Goal: Information Seeking & Learning: Compare options

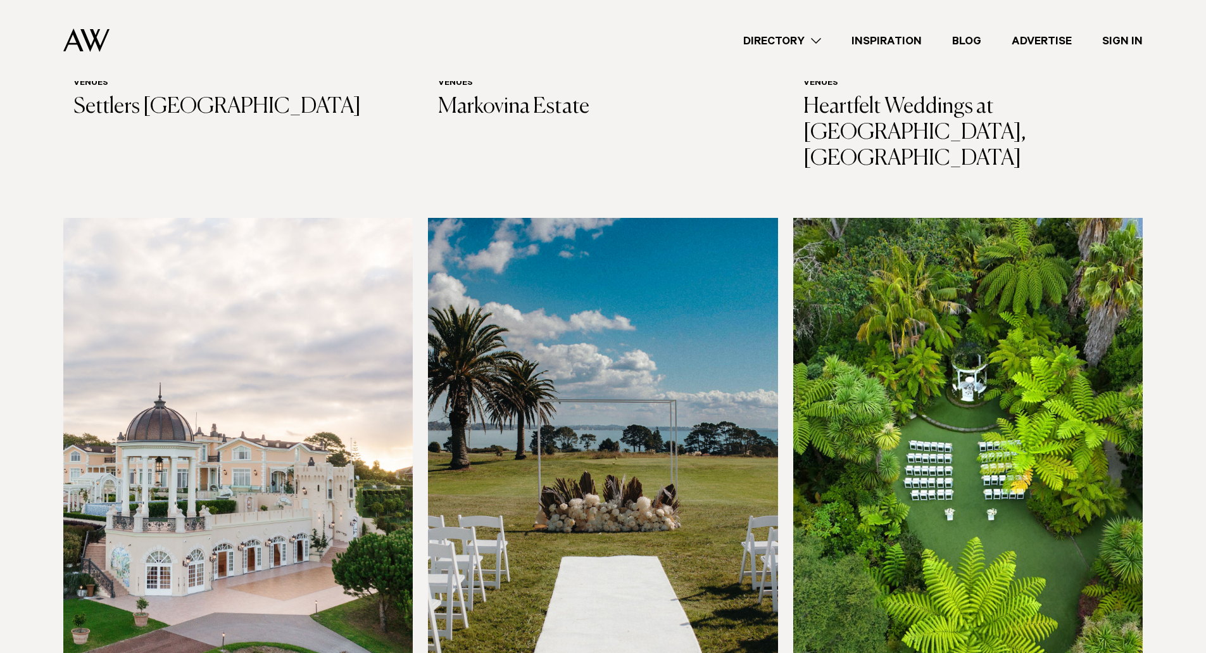
scroll to position [1013, 0]
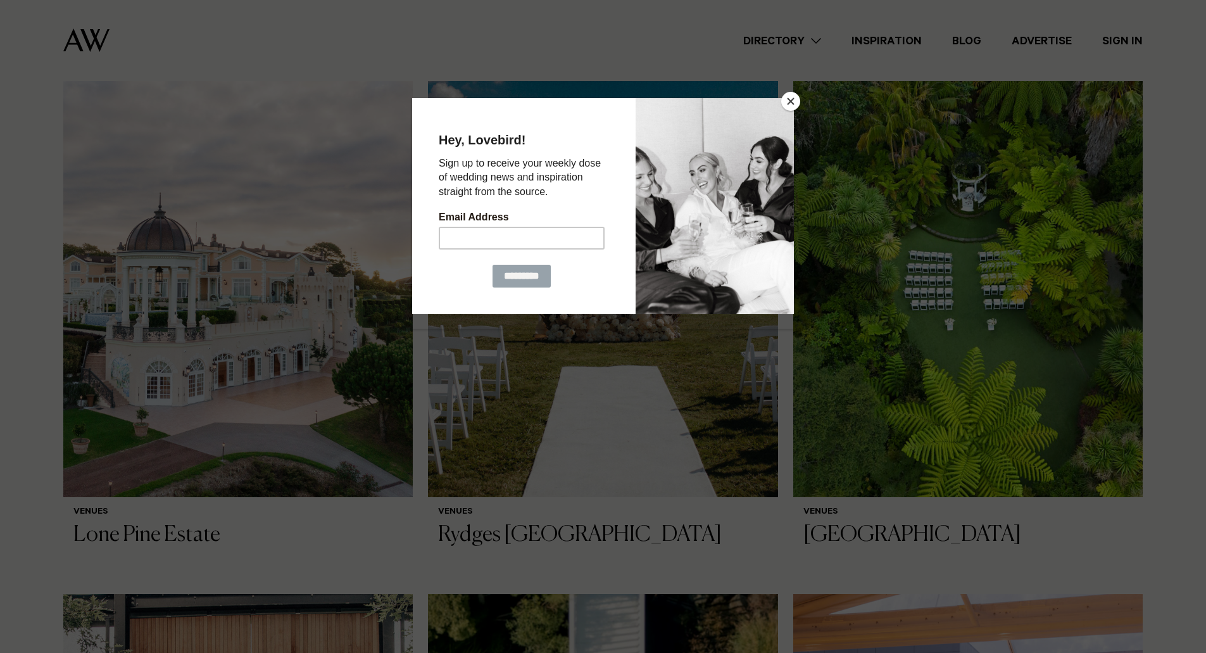
click at [797, 103] on button "Close" at bounding box center [790, 101] width 19 height 19
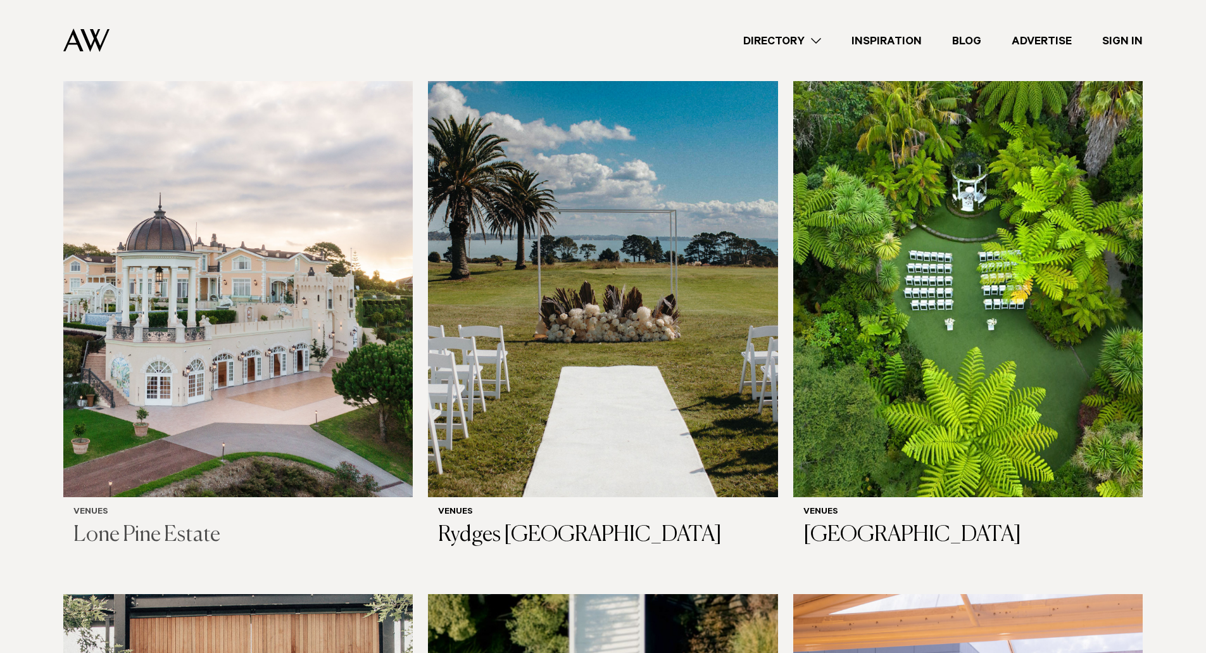
click at [129, 163] on img at bounding box center [238, 262] width 350 height 469
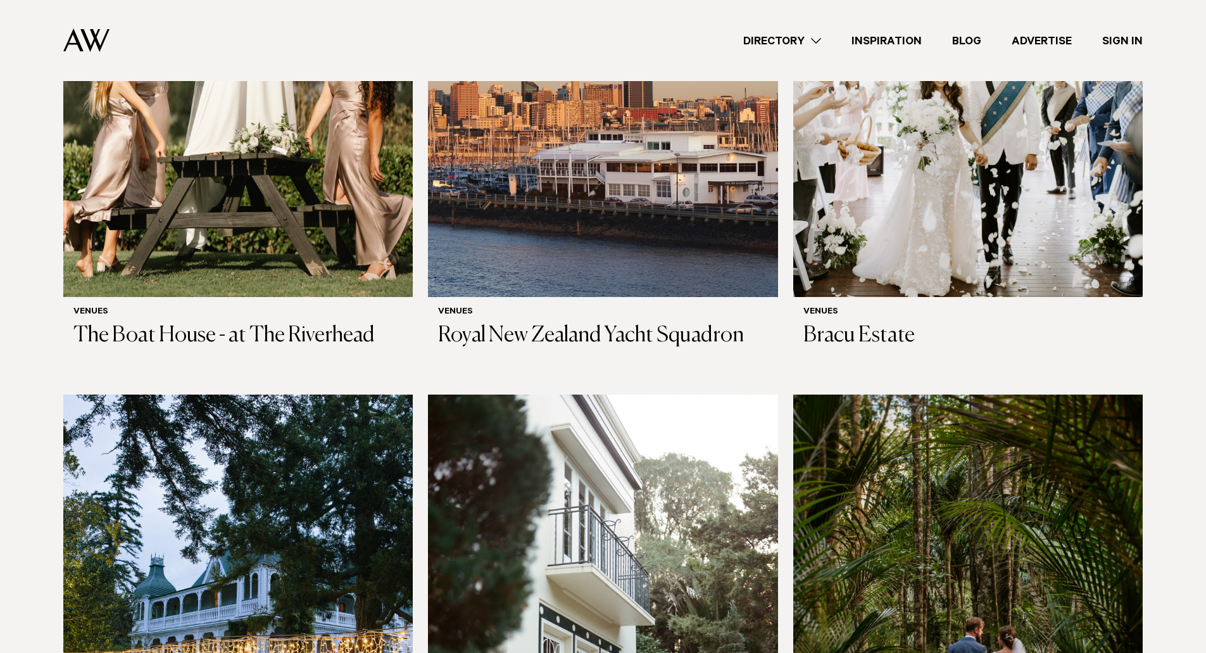
scroll to position [2782, 0]
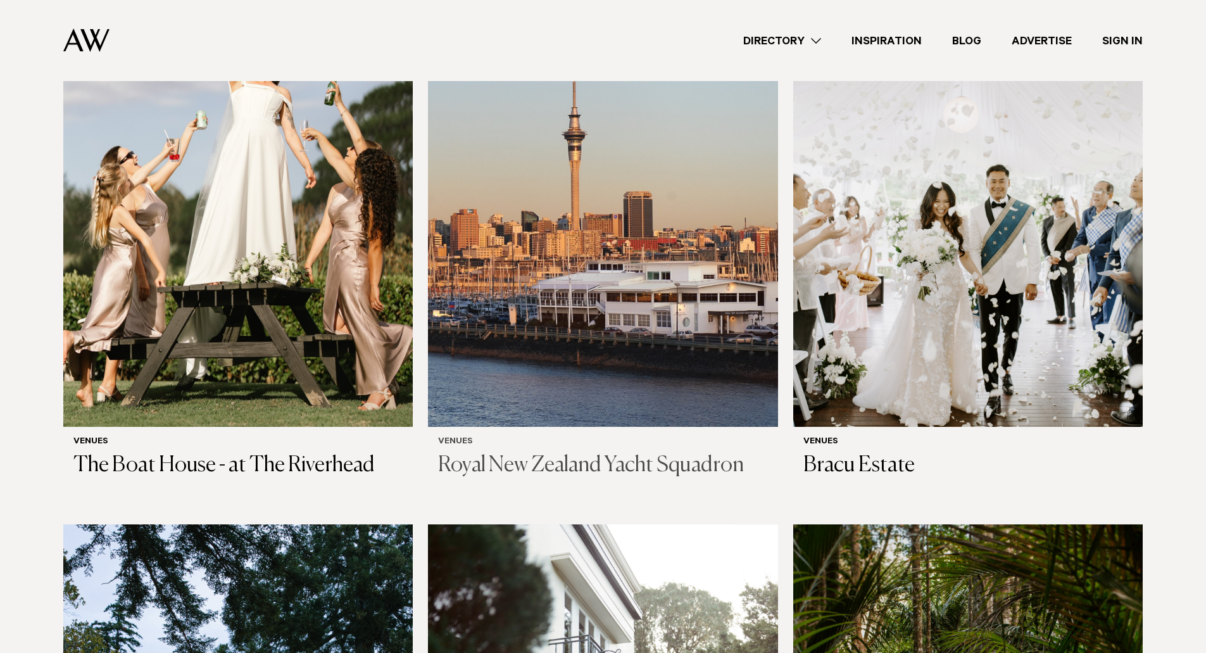
click at [536, 262] on img at bounding box center [603, 192] width 350 height 469
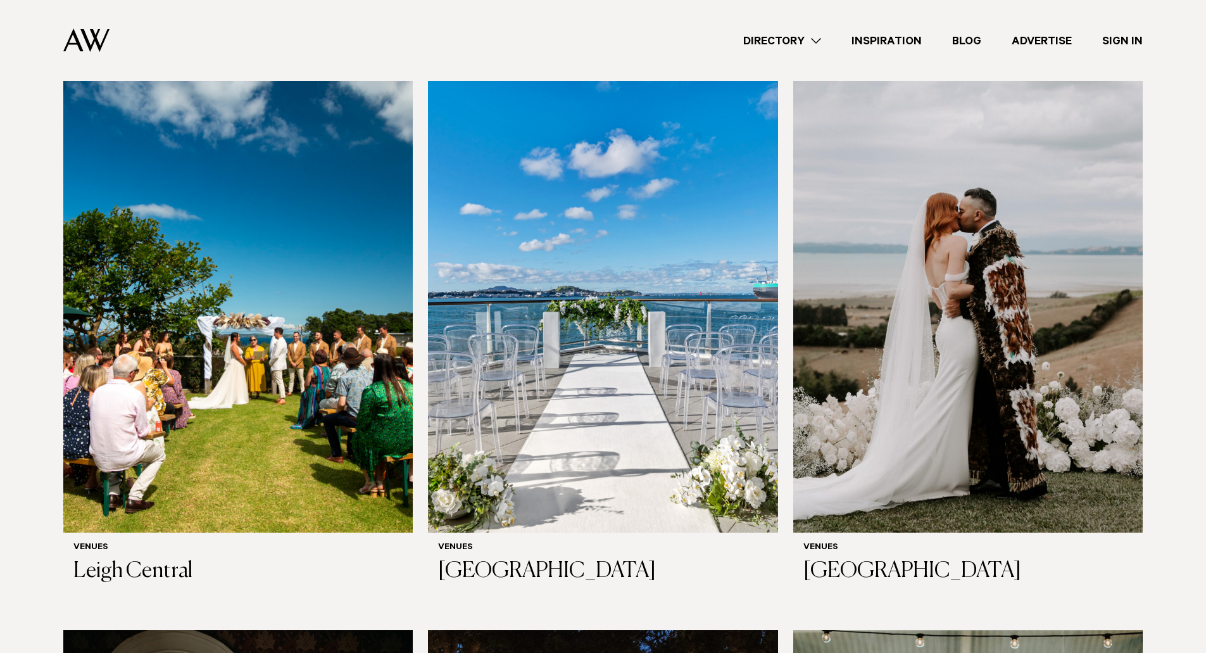
scroll to position [3804, 0]
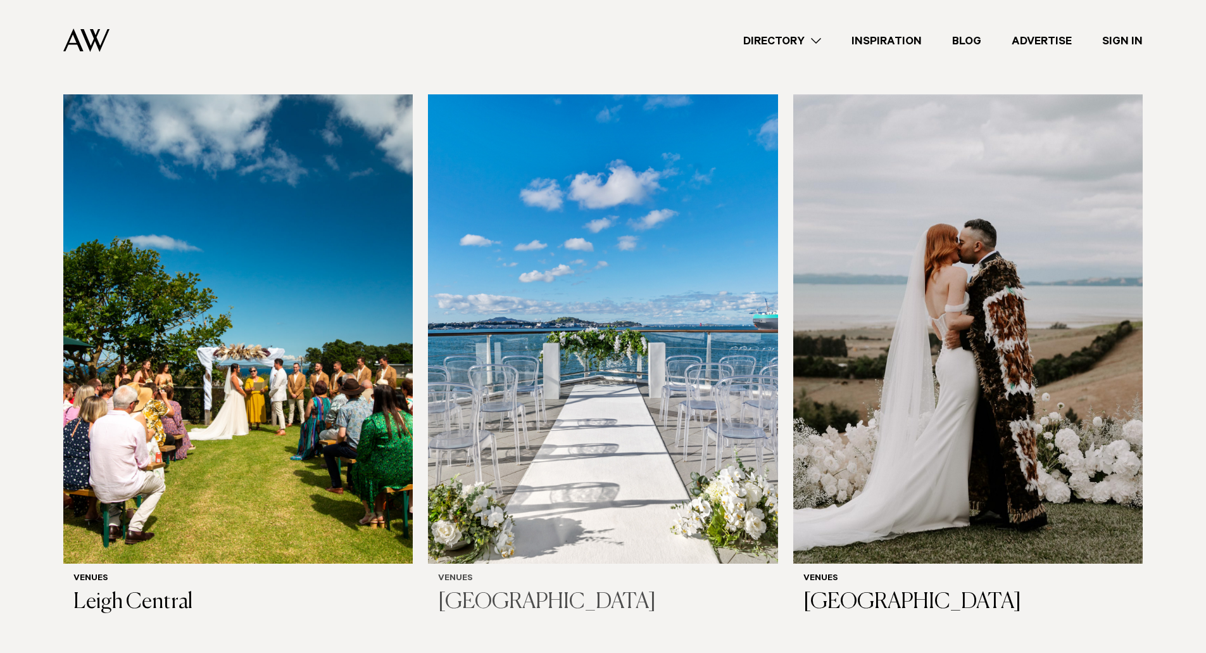
click at [582, 315] on img at bounding box center [603, 328] width 350 height 469
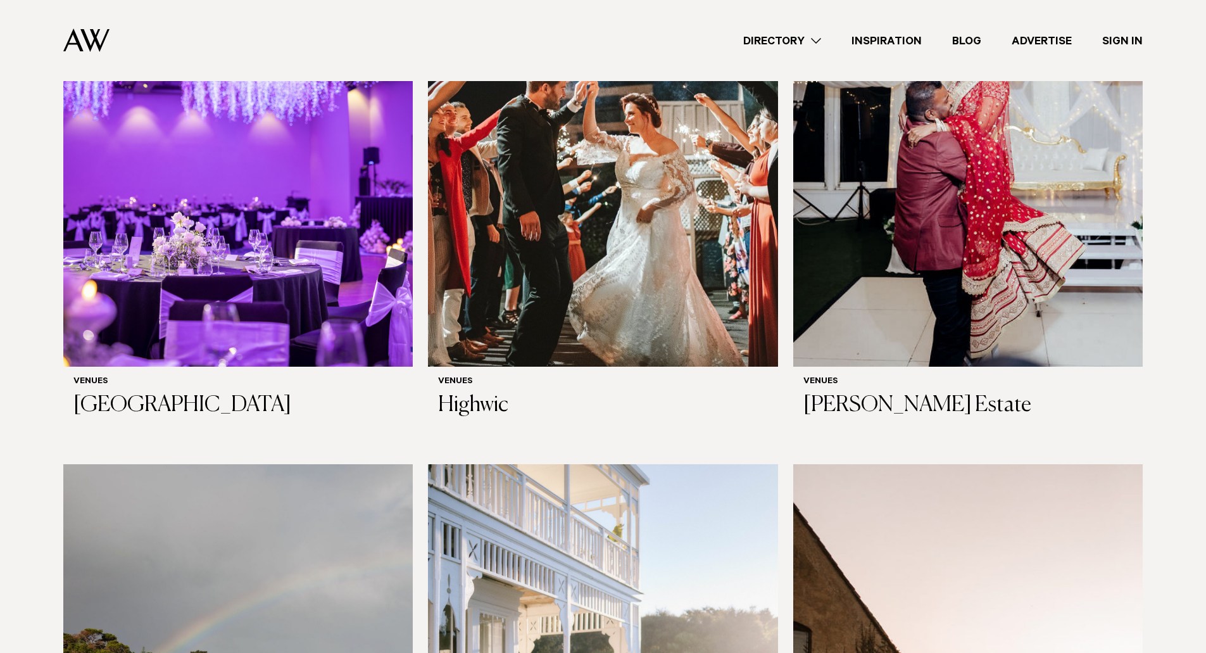
scroll to position [4818, 0]
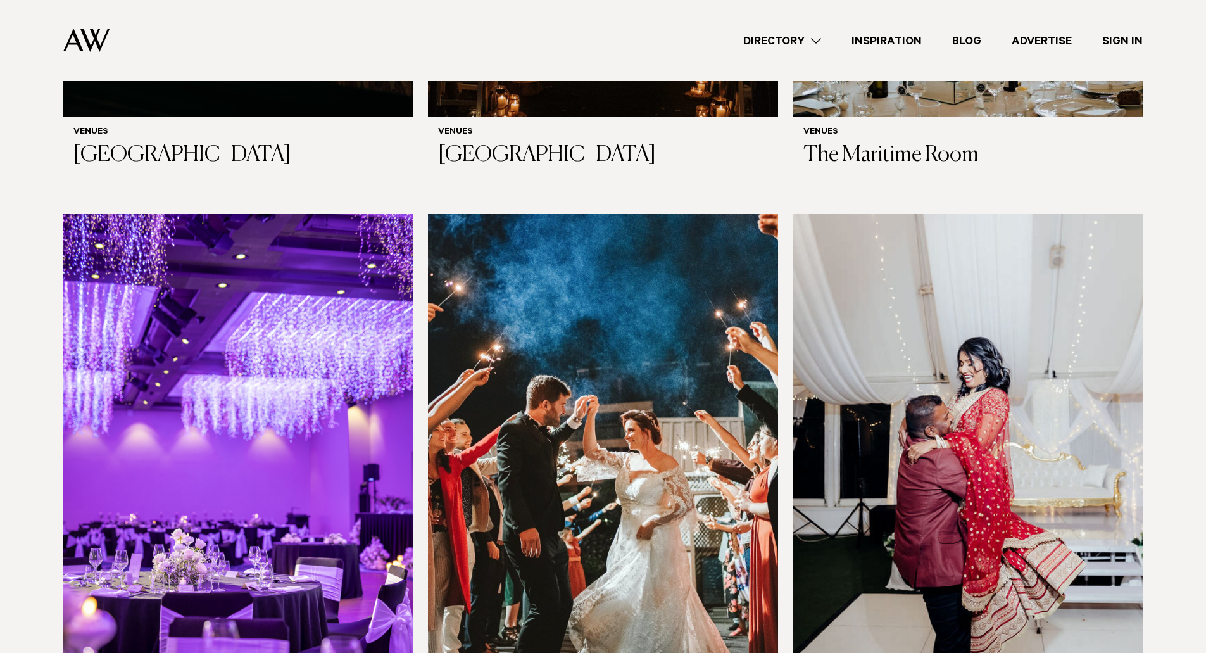
click at [306, 348] on img at bounding box center [238, 448] width 350 height 469
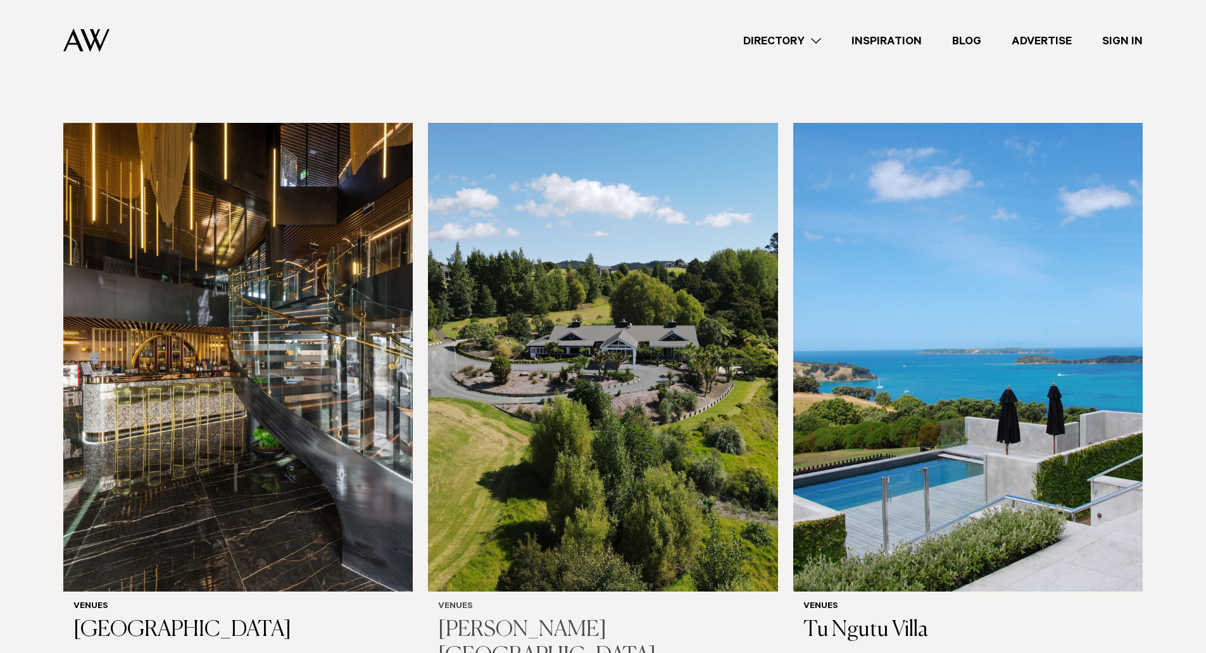
scroll to position [7026, 0]
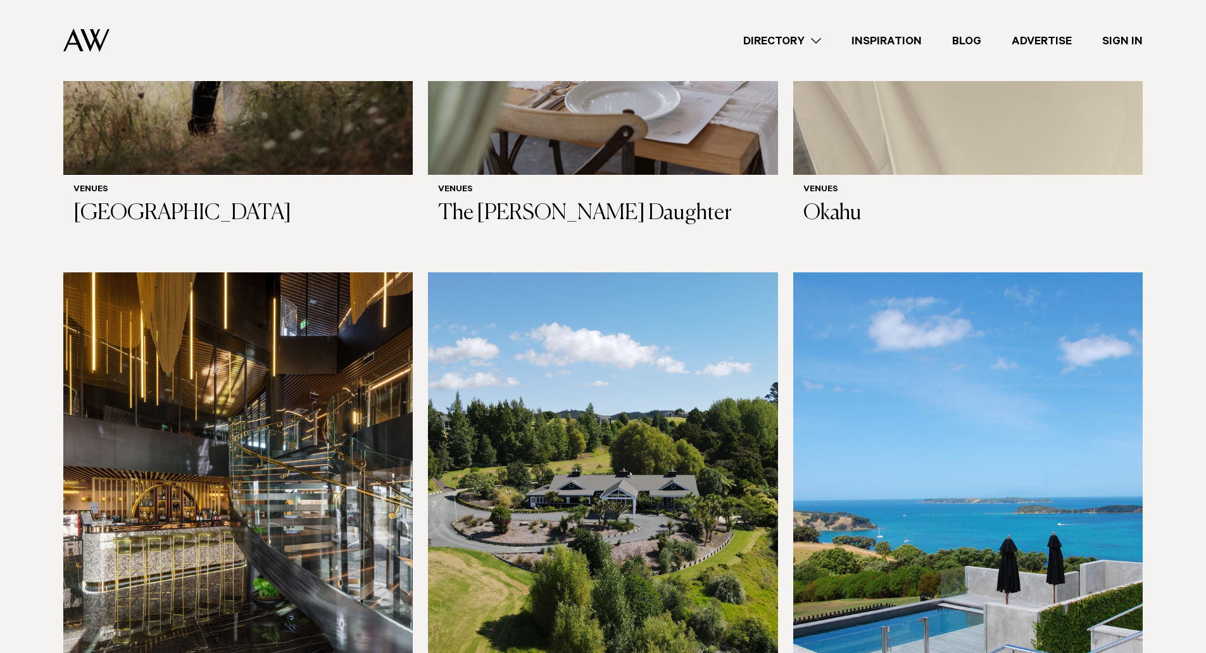
click at [220, 360] on img at bounding box center [238, 506] width 350 height 469
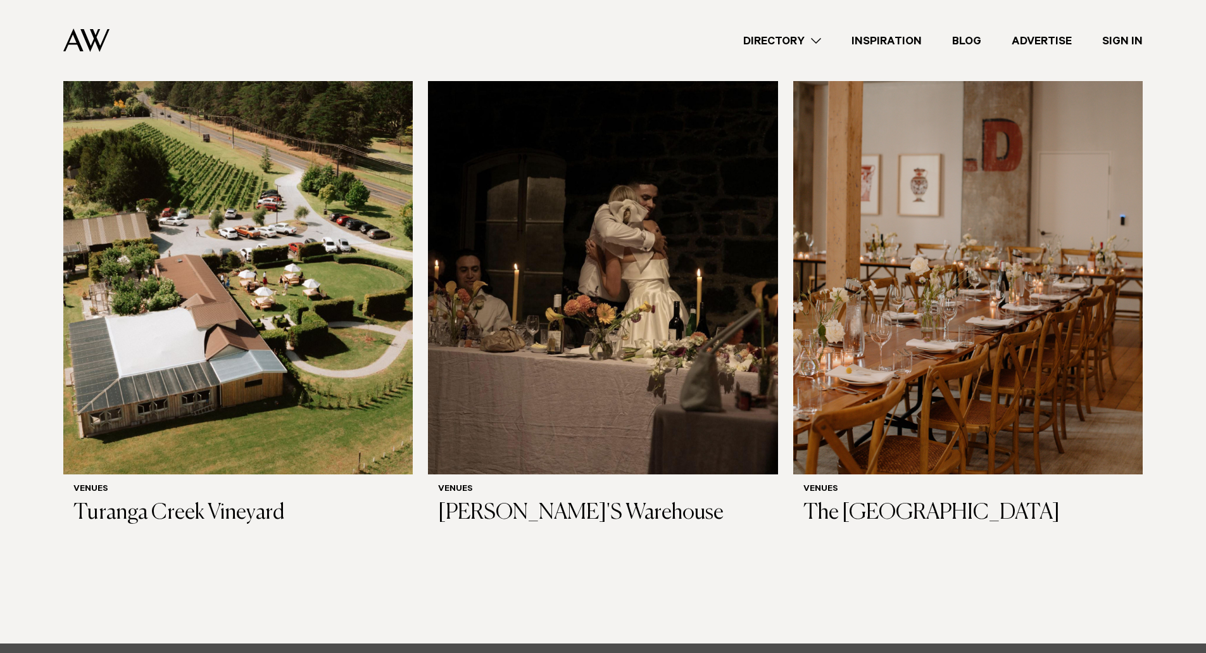
scroll to position [7765, 0]
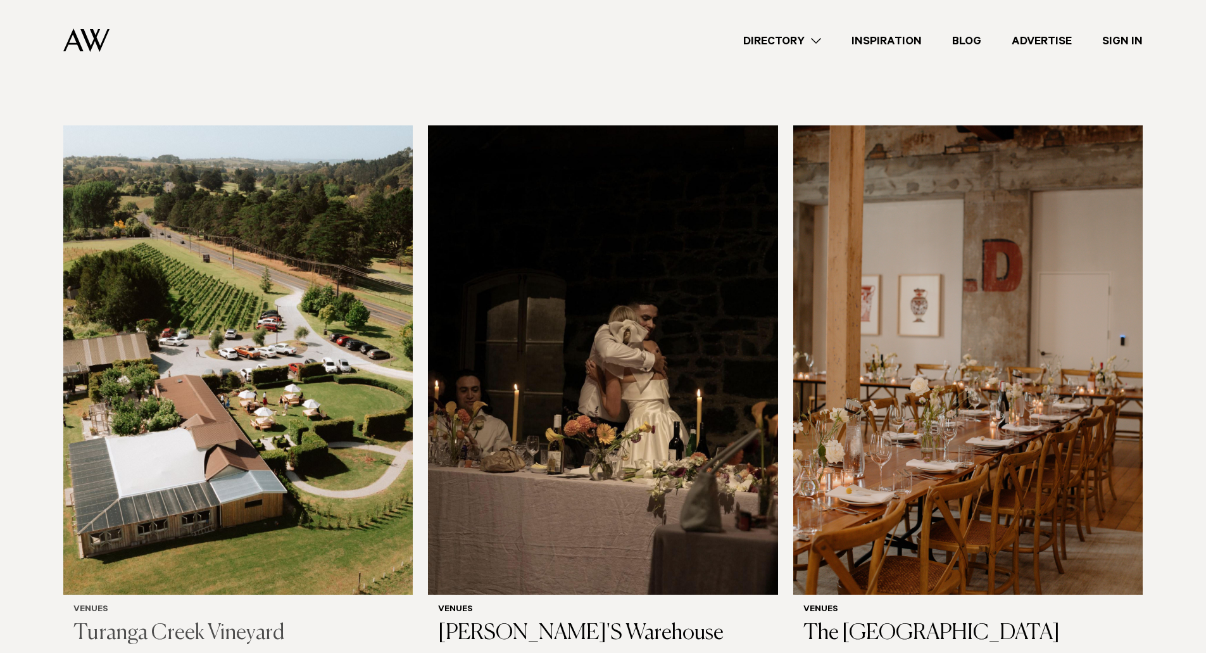
click at [167, 255] on img at bounding box center [238, 359] width 350 height 469
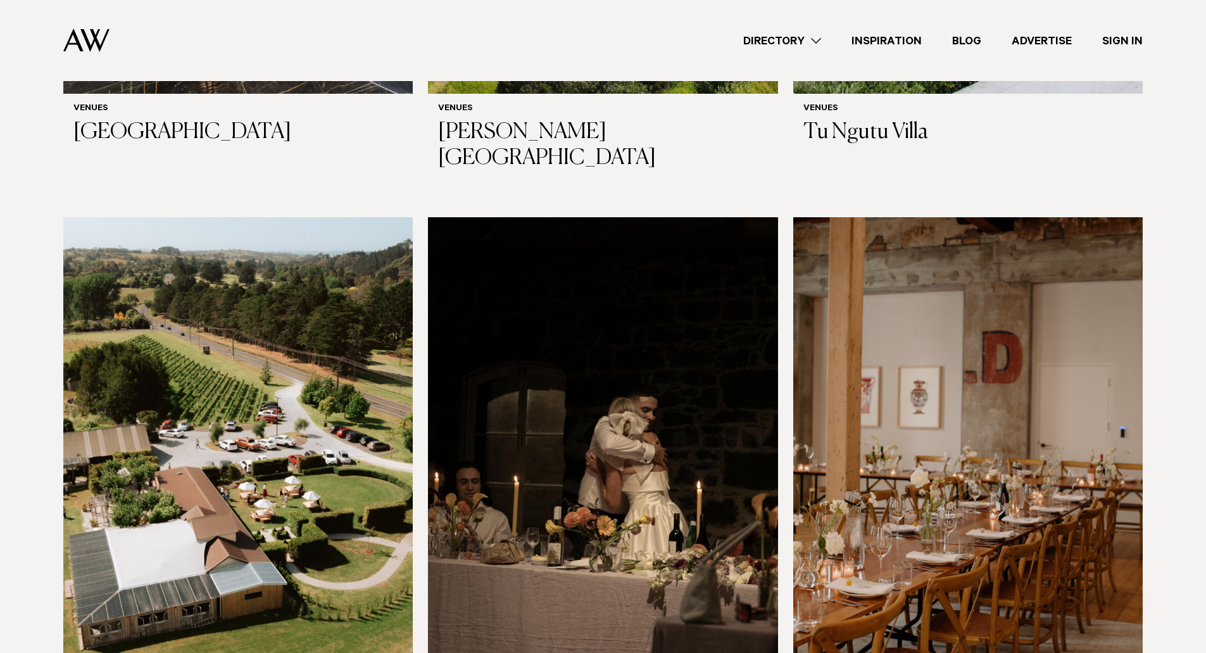
scroll to position [7481, 0]
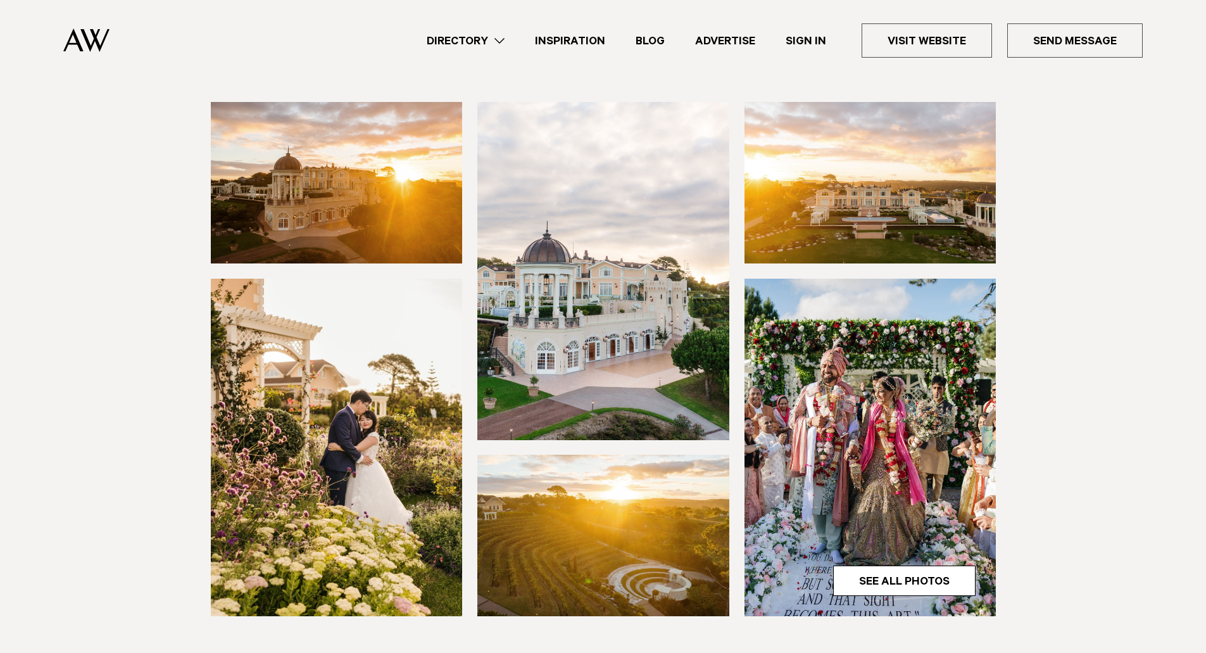
scroll to position [127, 0]
click at [933, 581] on link "See All Photos" at bounding box center [904, 580] width 142 height 30
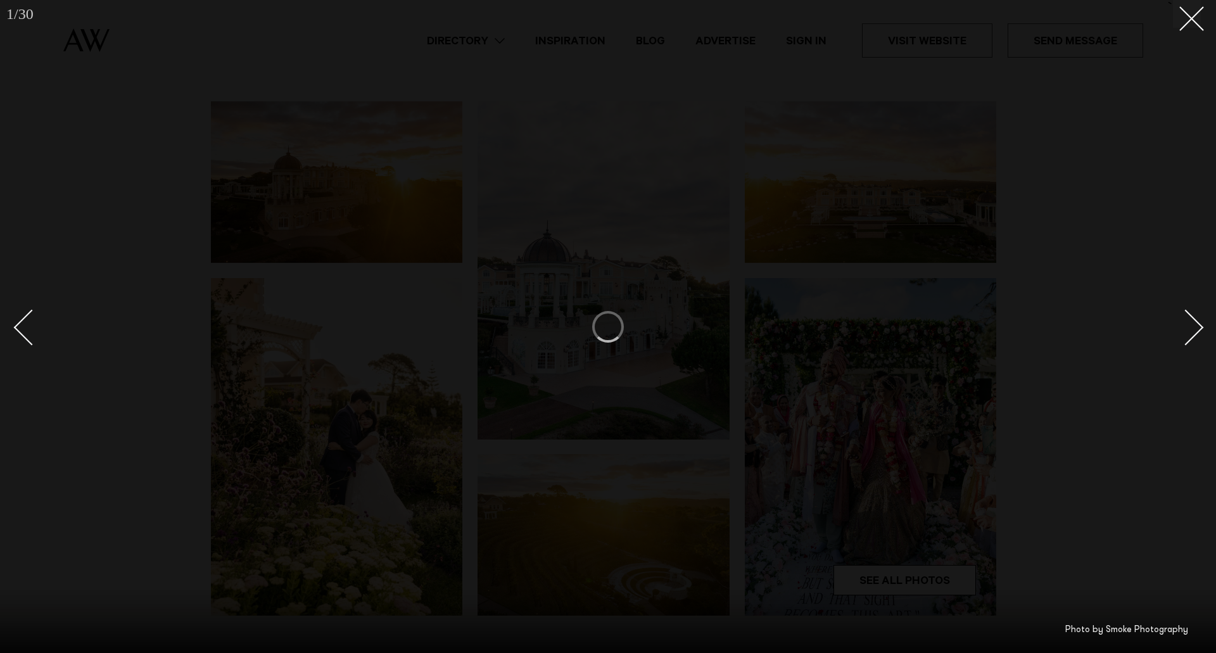
click at [1189, 334] on div "Next slide" at bounding box center [1186, 327] width 36 height 36
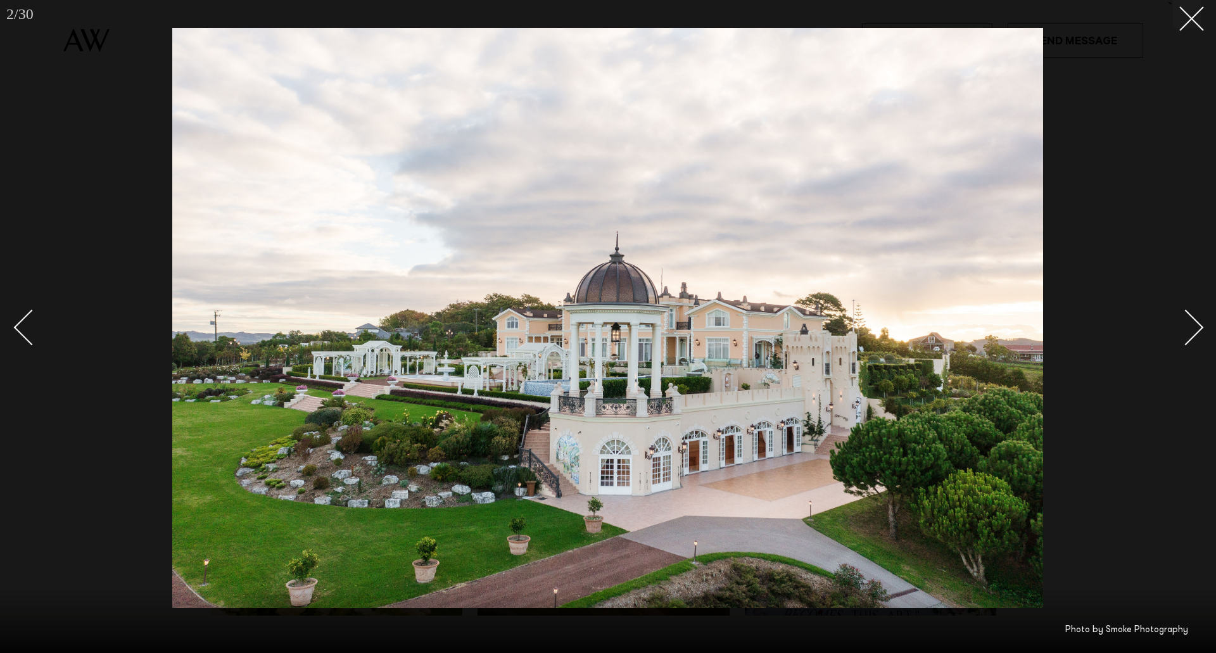
click at [1184, 331] on div "Next slide" at bounding box center [1186, 327] width 36 height 36
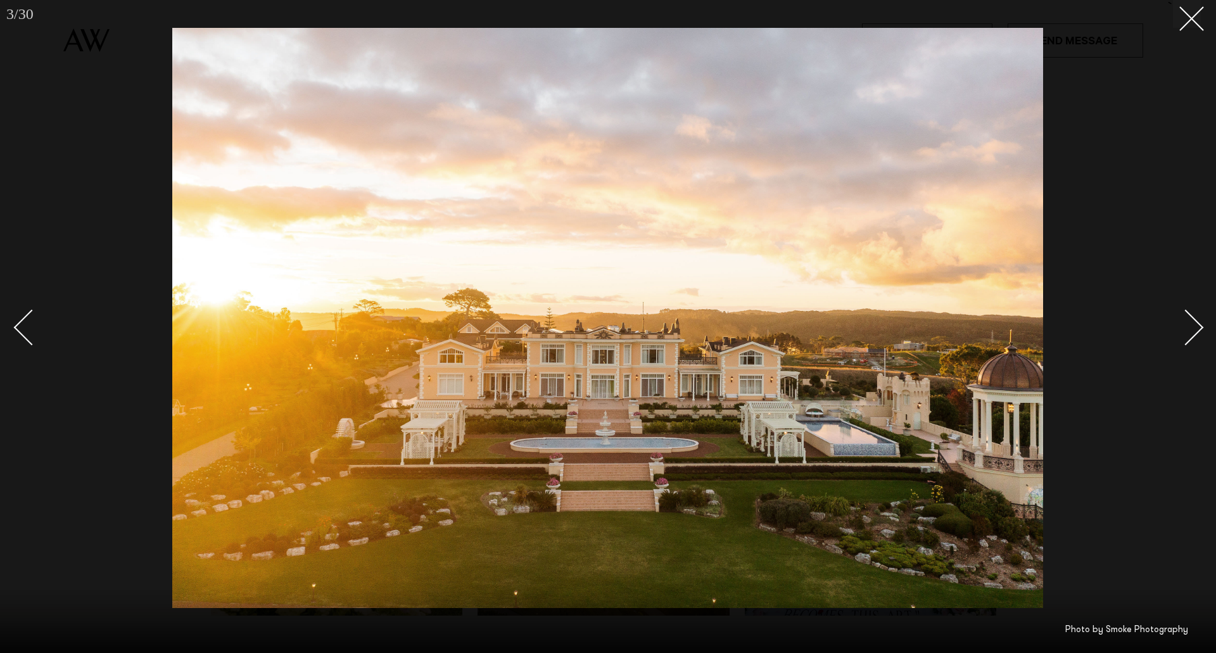
click at [1186, 348] on link at bounding box center [1178, 326] width 44 height 63
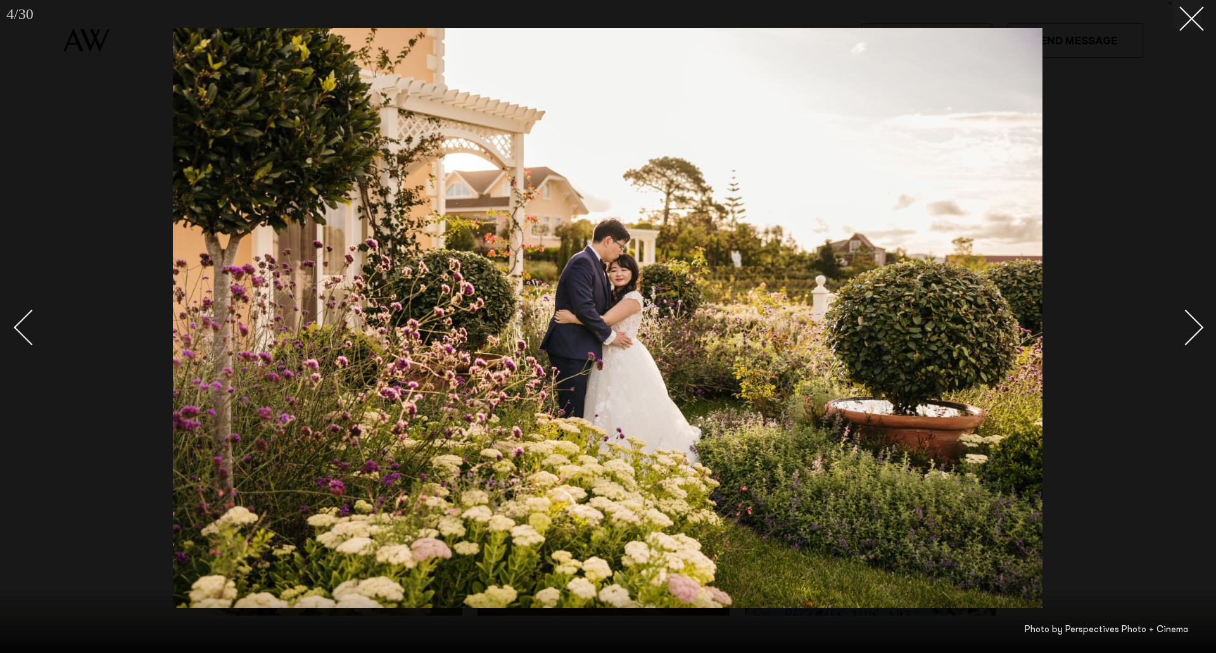
click at [1187, 334] on div "Next slide" at bounding box center [1186, 327] width 36 height 36
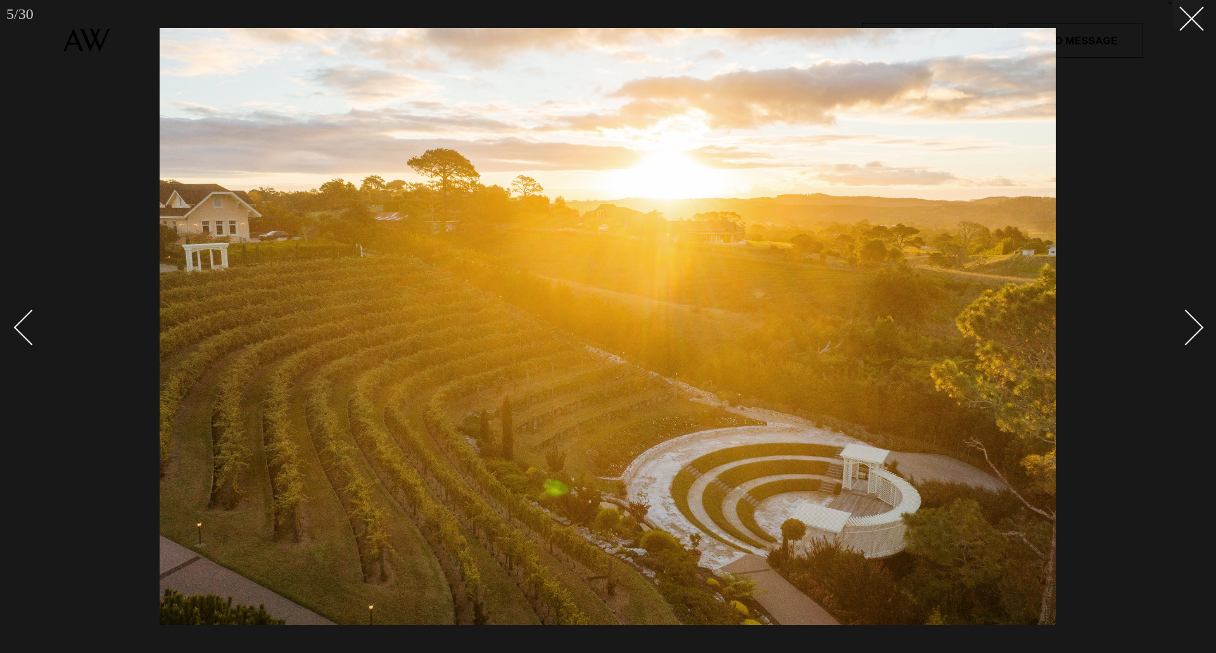
click at [1187, 334] on div "Next slide" at bounding box center [1186, 327] width 36 height 36
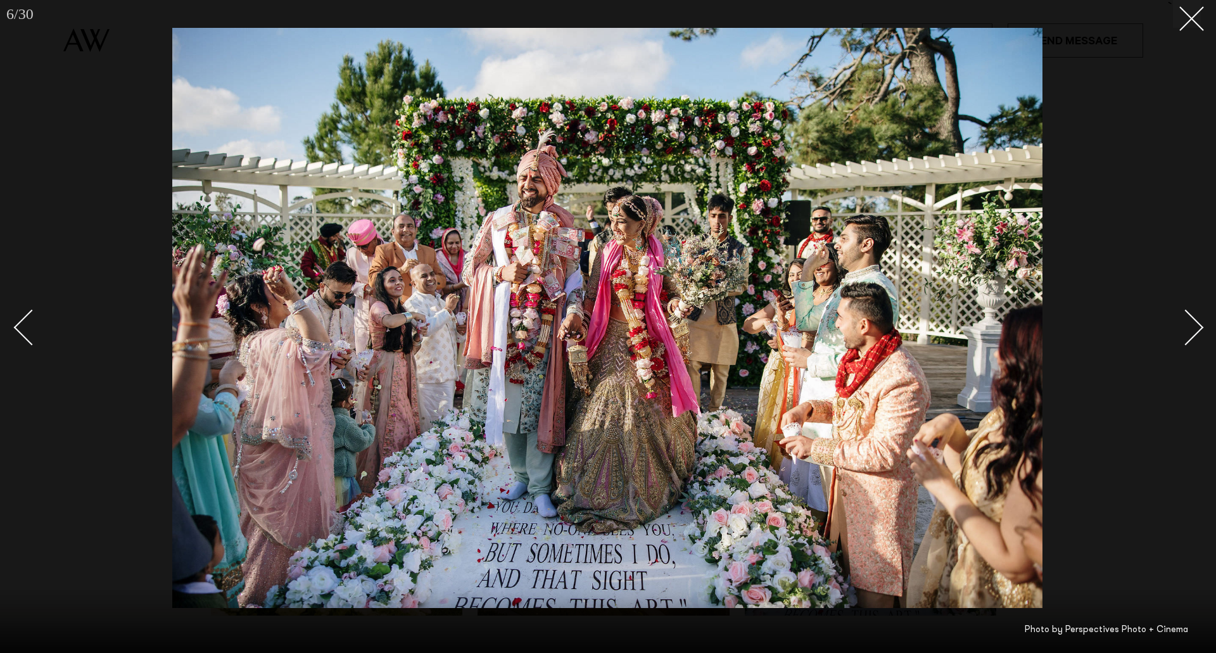
click at [1183, 327] on div "Next slide" at bounding box center [1186, 327] width 36 height 36
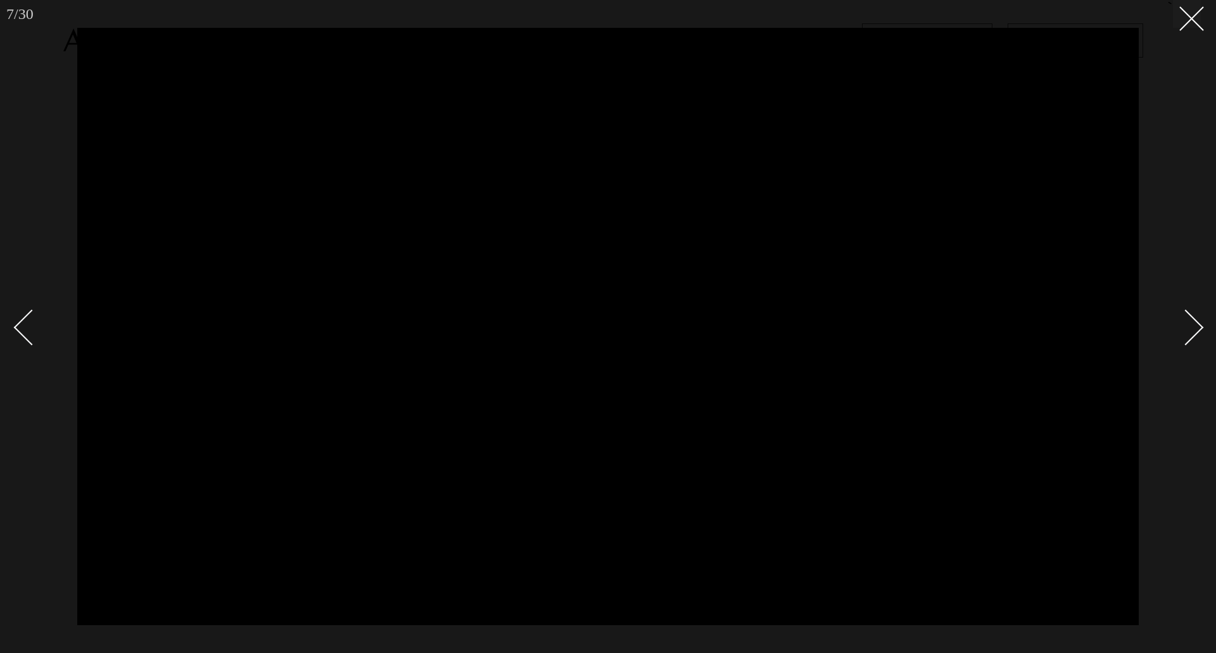
click at [1183, 327] on div "Next slide" at bounding box center [1186, 327] width 36 height 36
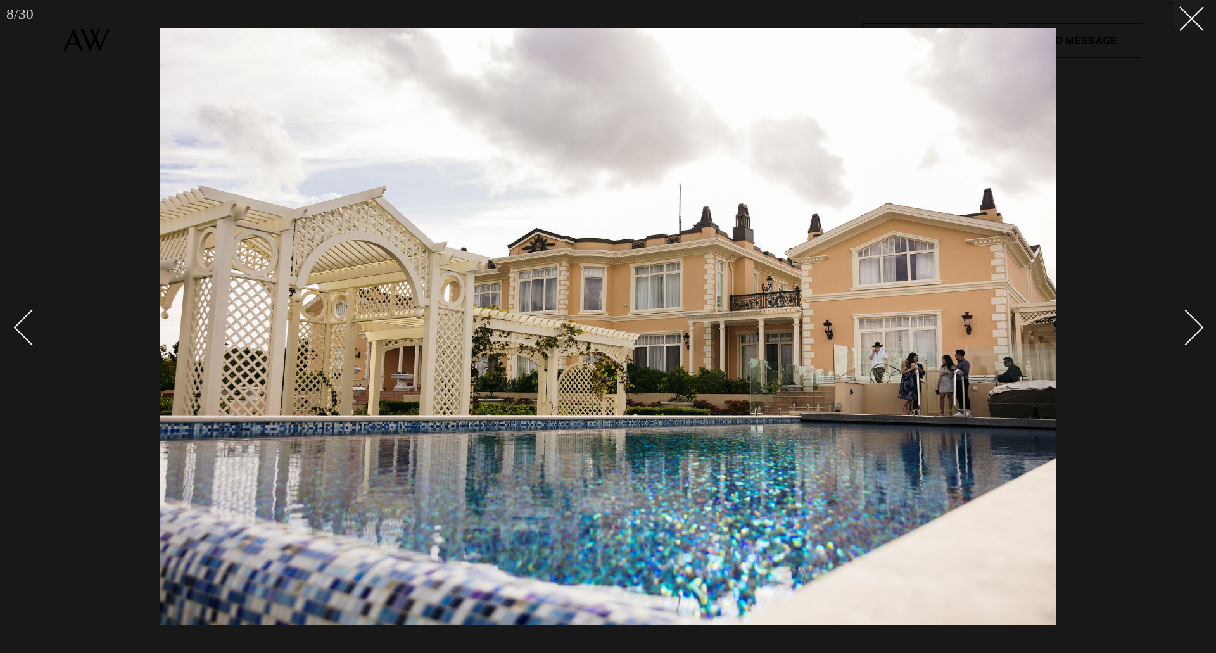
click at [1183, 327] on div "Next slide" at bounding box center [1186, 327] width 36 height 36
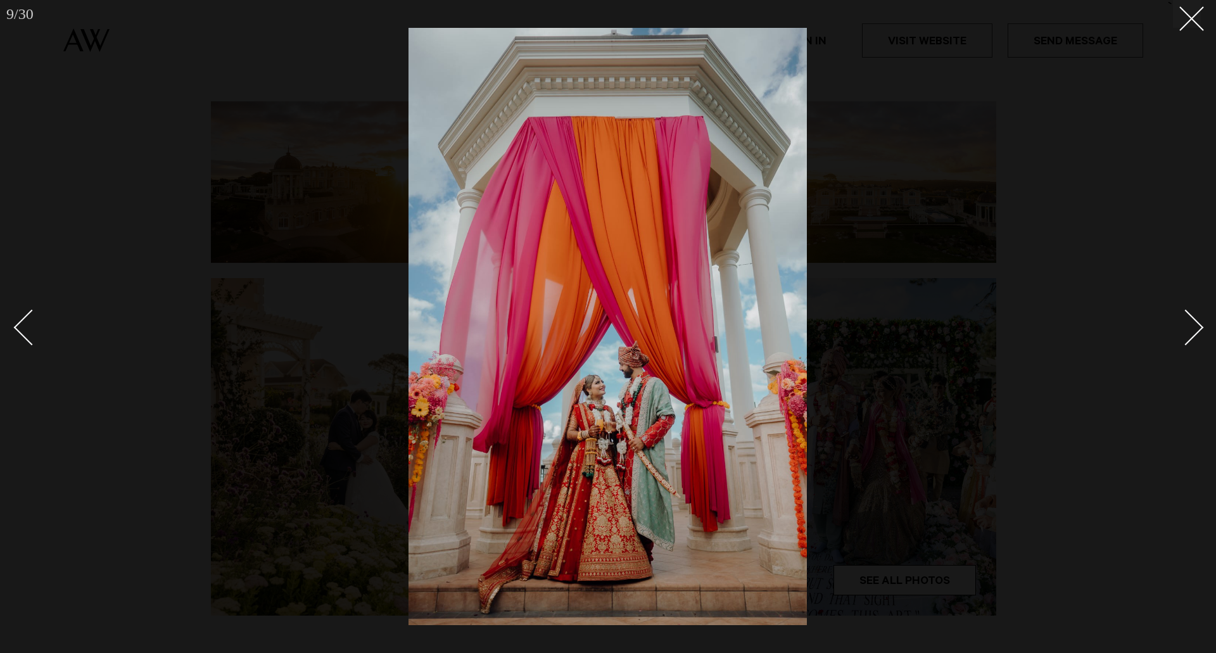
click at [1183, 327] on div "Next slide" at bounding box center [1186, 327] width 36 height 36
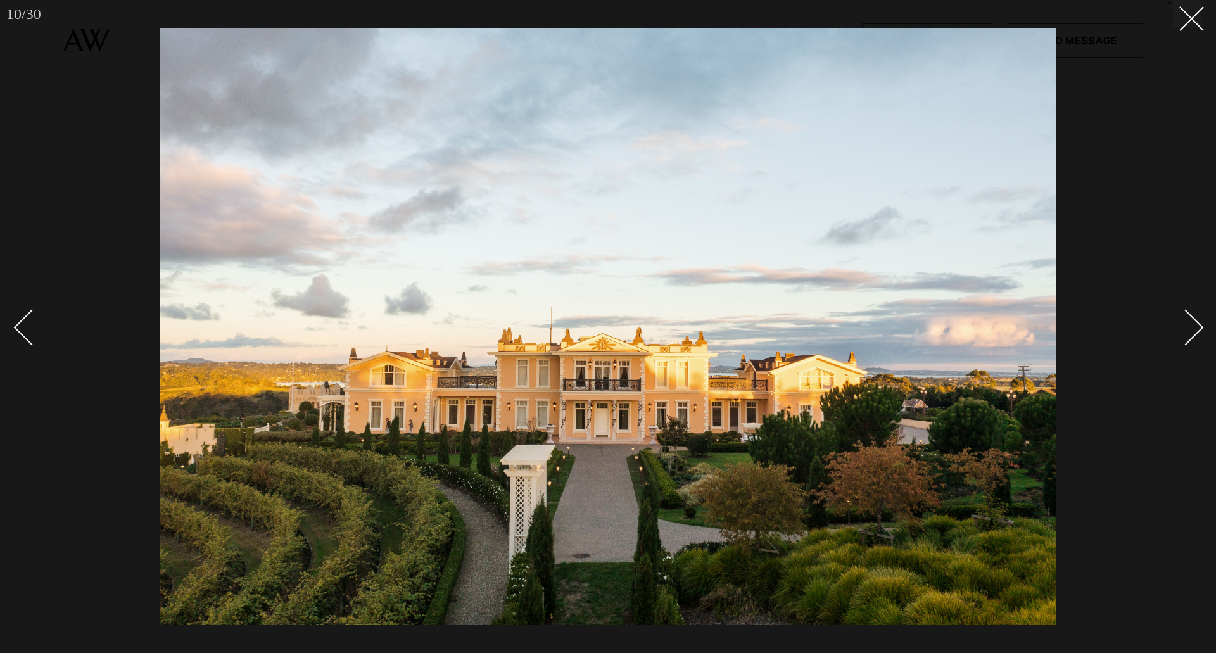
click at [1183, 327] on div "Next slide" at bounding box center [1186, 327] width 36 height 36
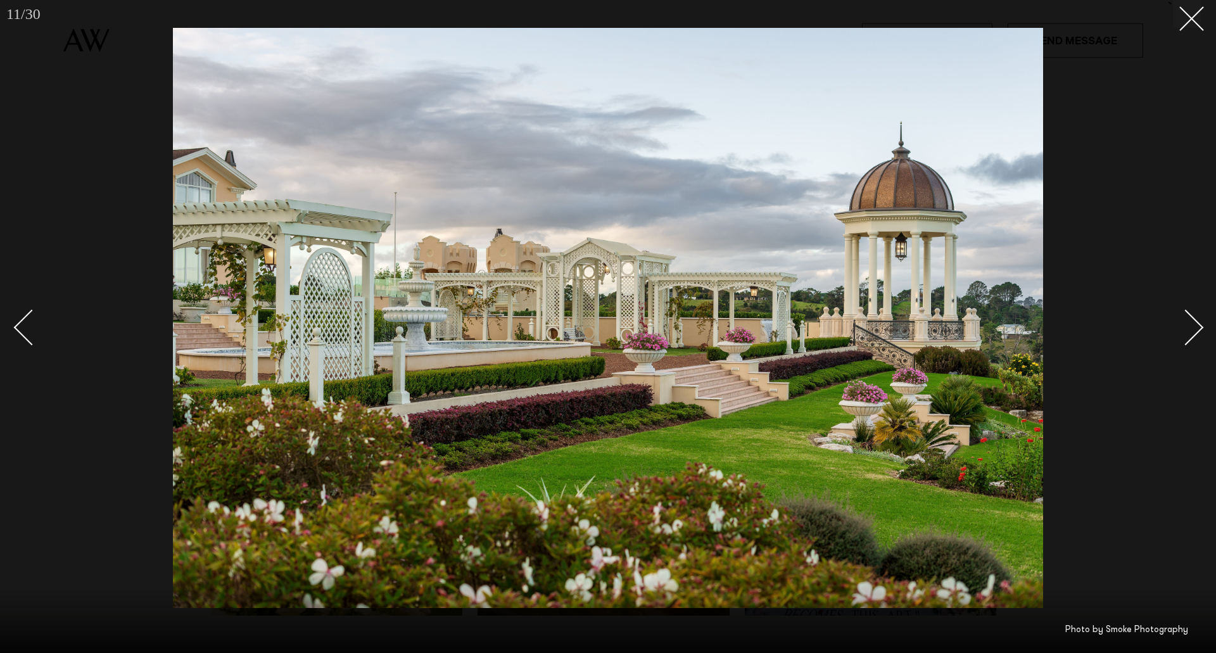
click at [1183, 327] on div "Next slide" at bounding box center [1186, 327] width 36 height 36
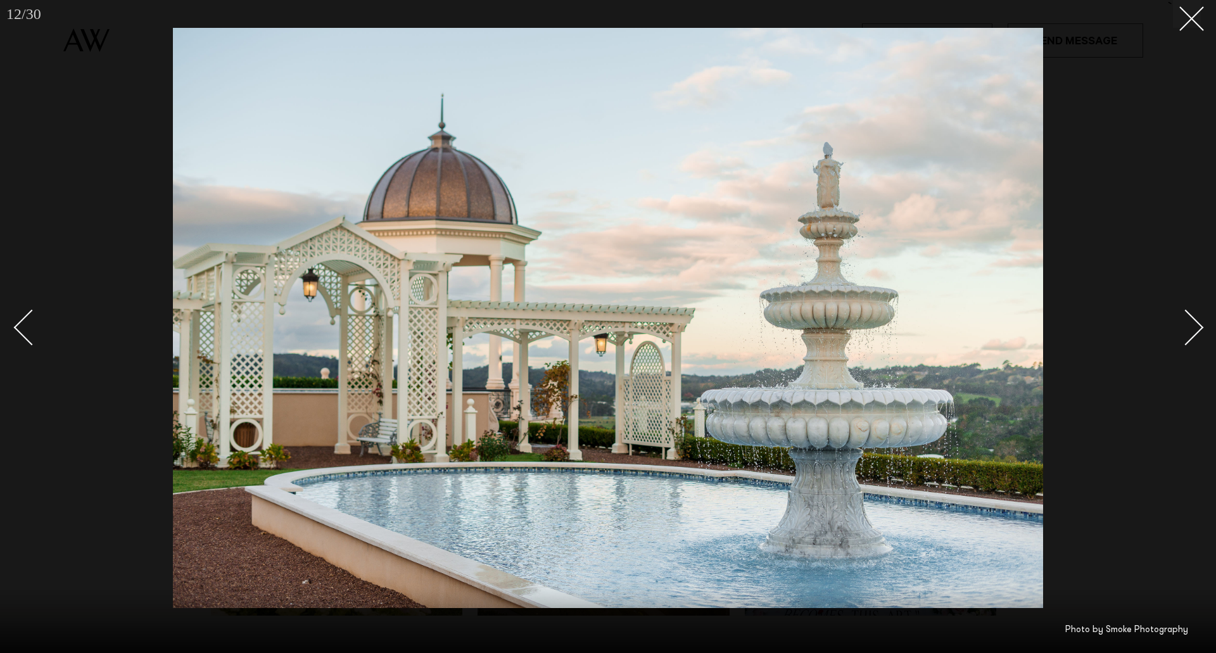
click at [1183, 327] on div "Next slide" at bounding box center [1186, 327] width 36 height 36
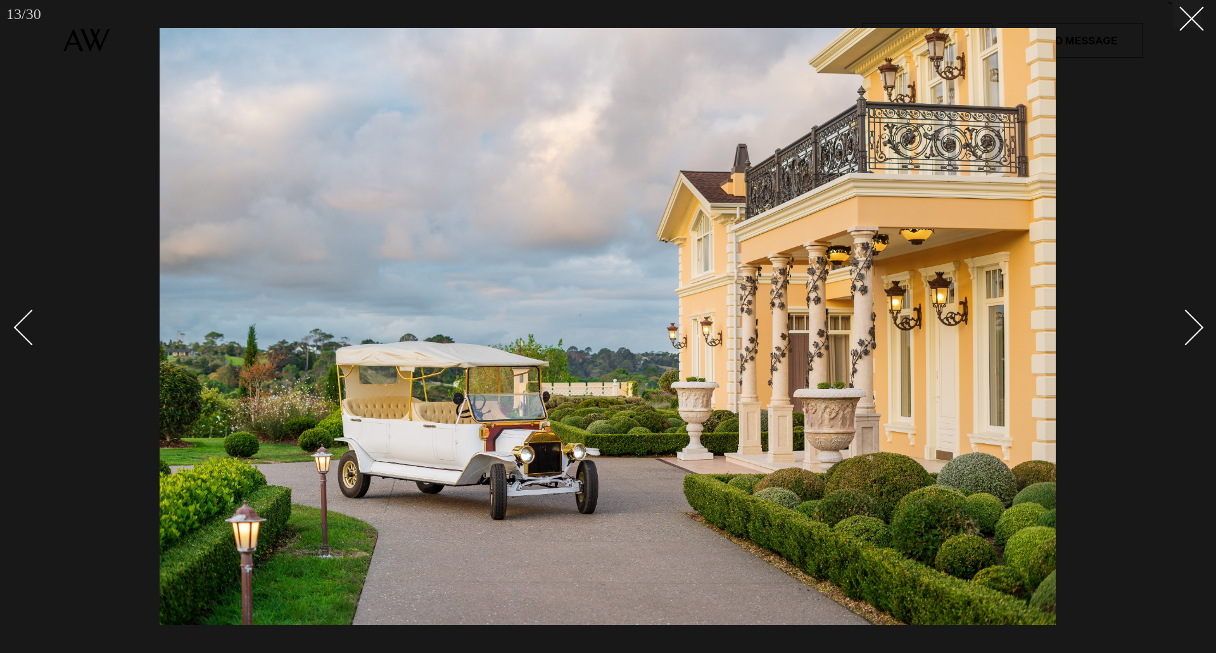
click at [1182, 326] on div "Next slide" at bounding box center [1186, 327] width 36 height 36
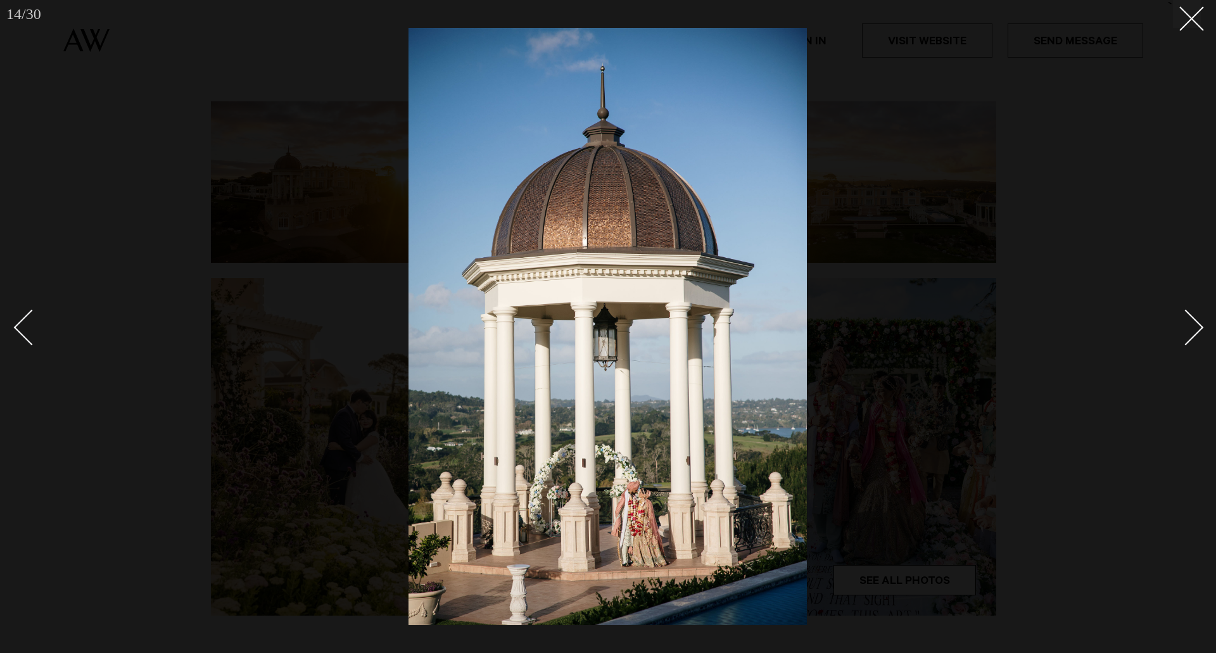
click at [1182, 326] on div "Next slide" at bounding box center [1186, 327] width 36 height 36
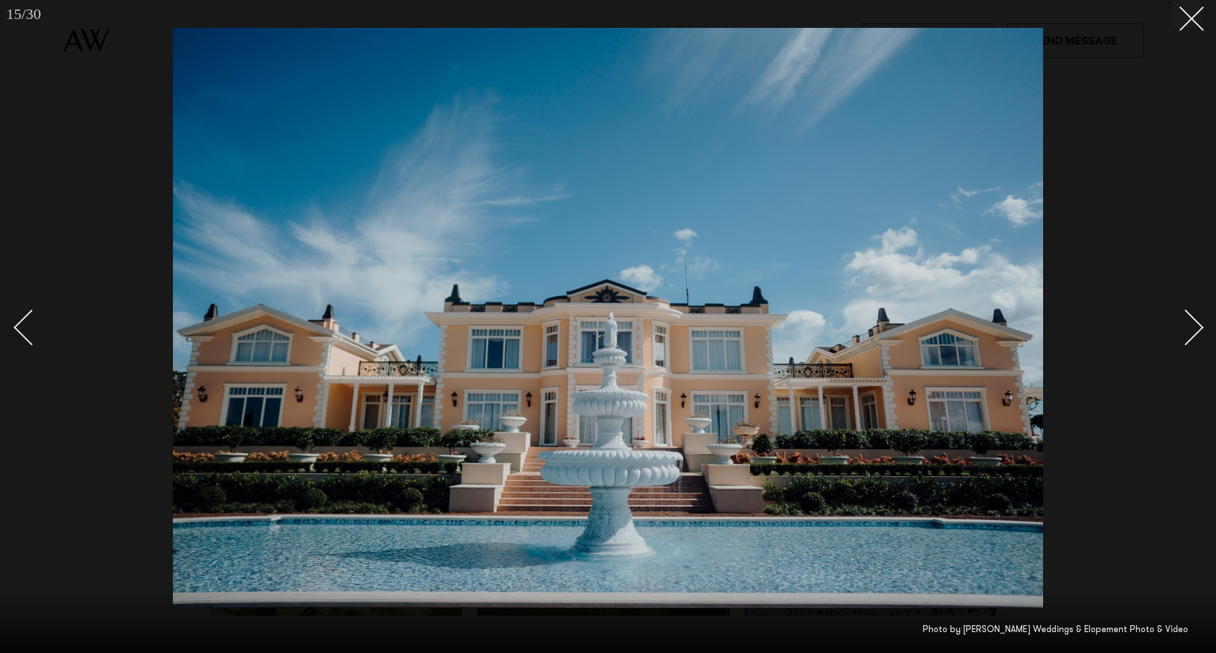
click at [1182, 326] on div "Next slide" at bounding box center [1186, 327] width 36 height 36
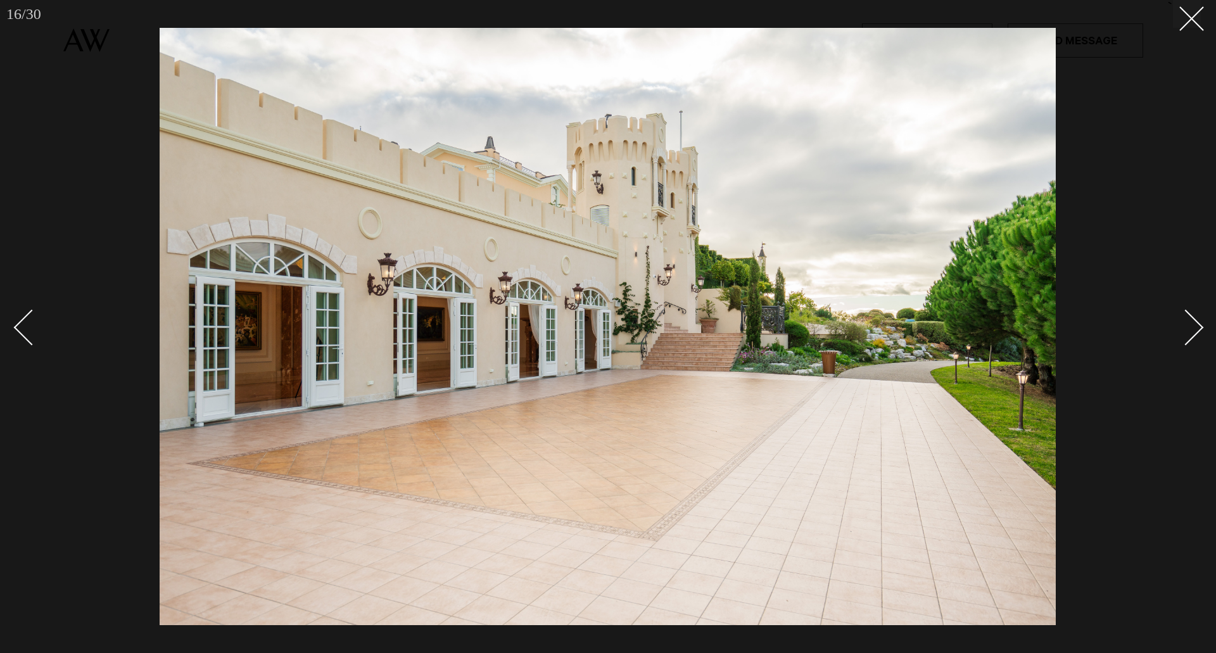
click at [1180, 325] on div "Next slide" at bounding box center [1186, 327] width 36 height 36
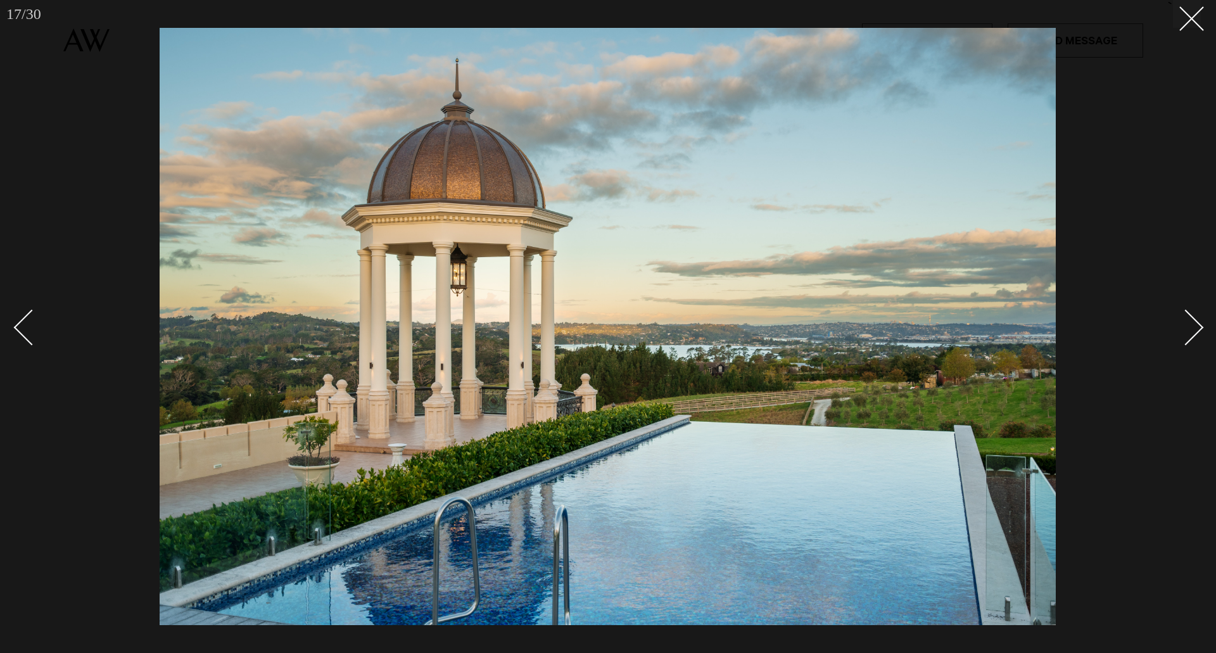
click at [1180, 324] on div "Next slide" at bounding box center [1186, 327] width 36 height 36
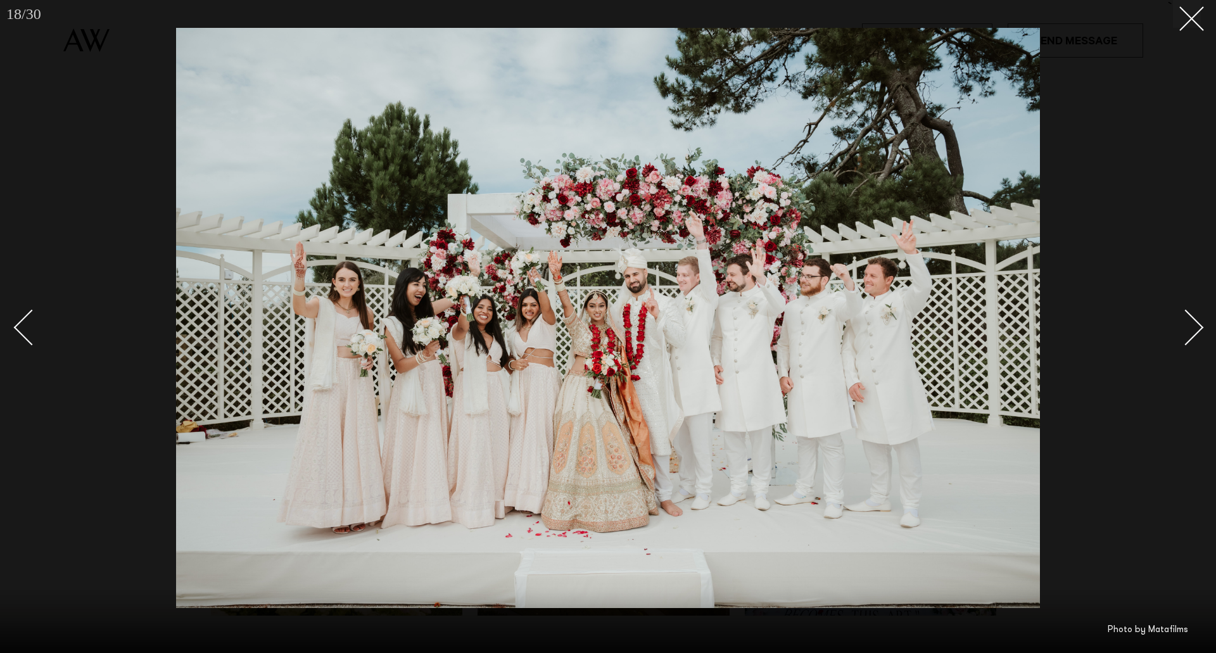
click at [1180, 324] on div "Next slide" at bounding box center [1186, 327] width 36 height 36
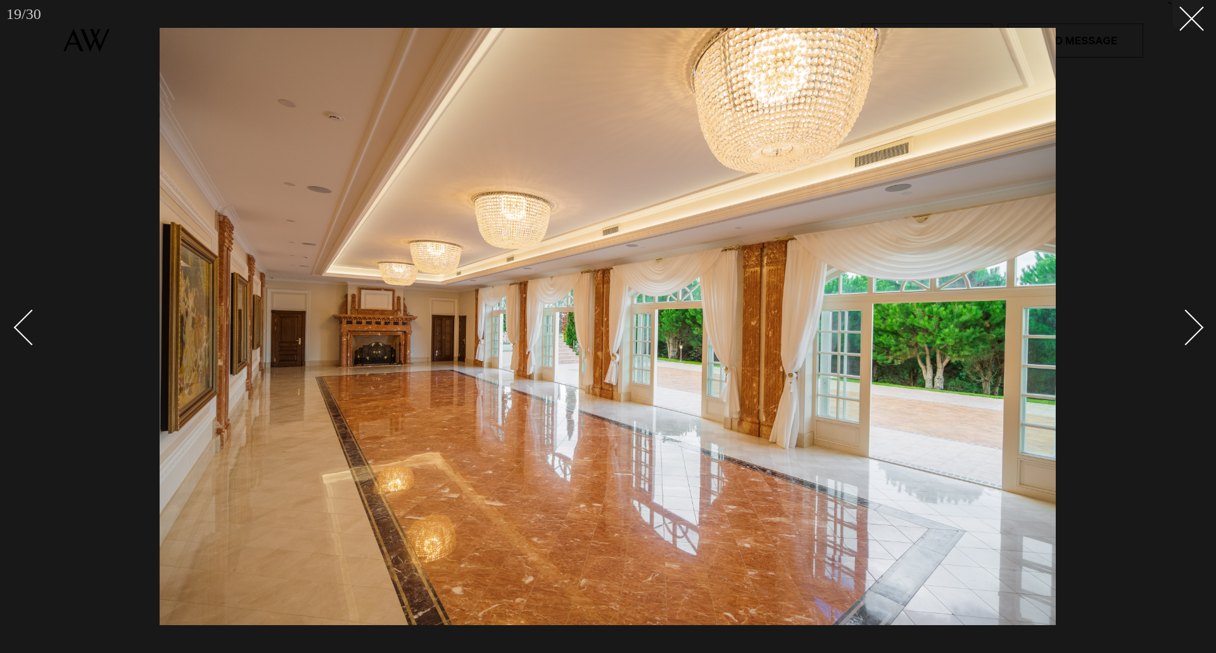
click at [1180, 324] on div "Next slide" at bounding box center [1186, 327] width 36 height 36
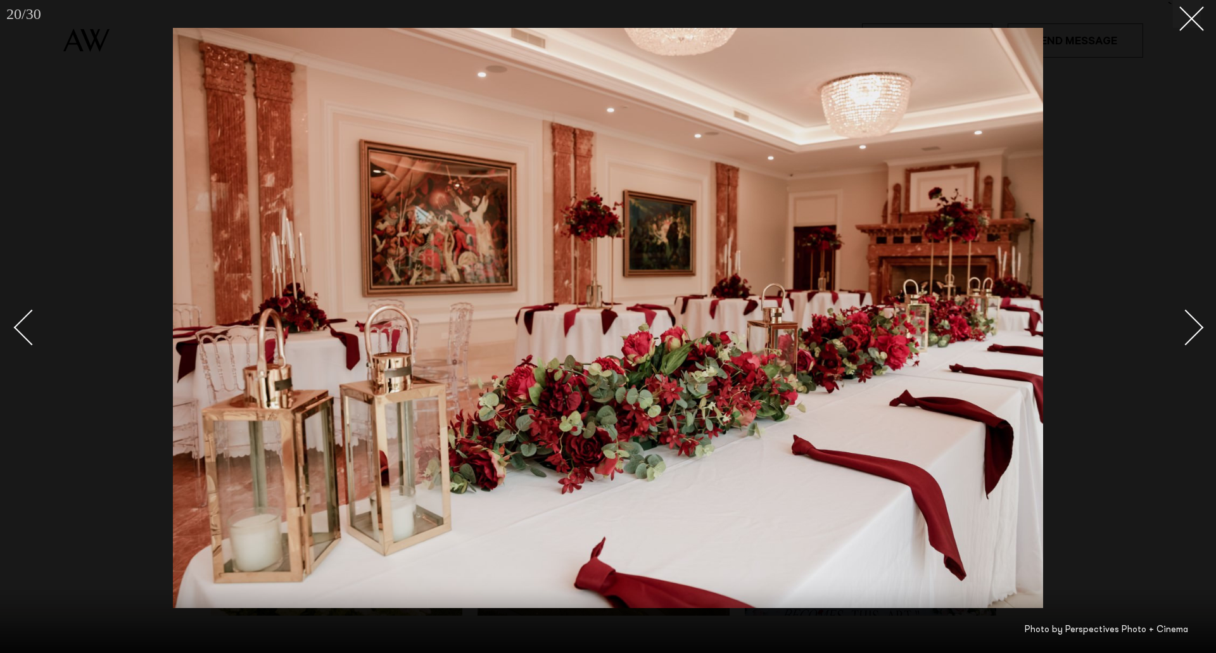
click at [1180, 324] on div "Next slide" at bounding box center [1186, 327] width 36 height 36
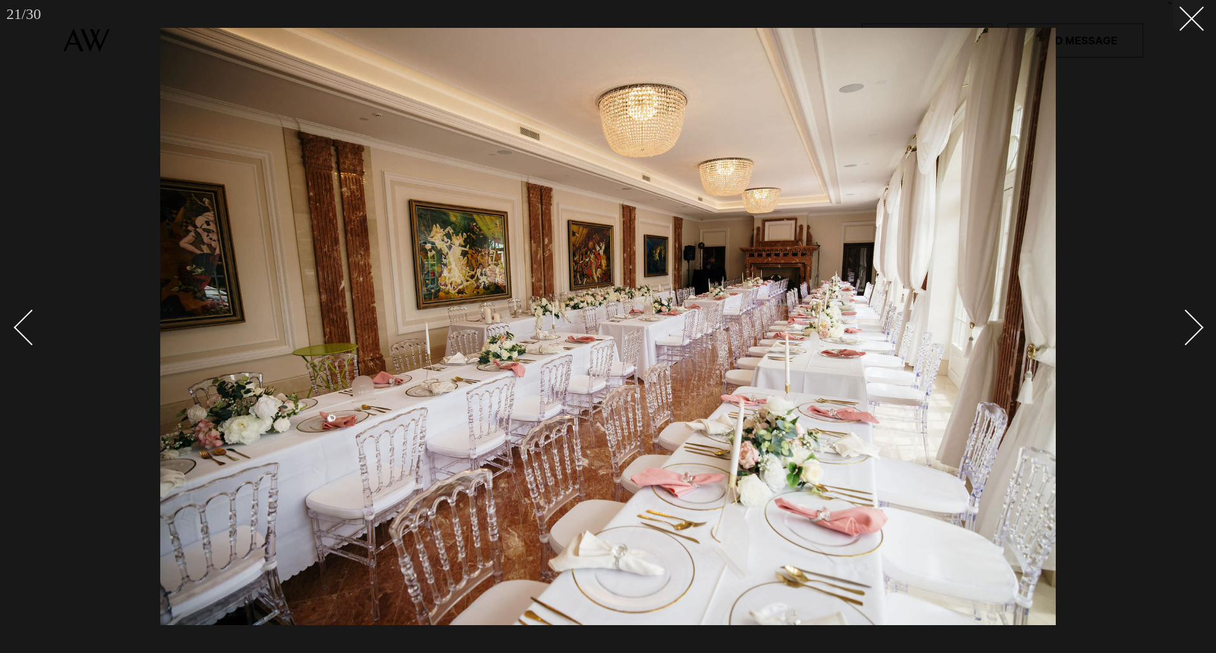
click at [1180, 324] on div "Next slide" at bounding box center [1186, 327] width 36 height 36
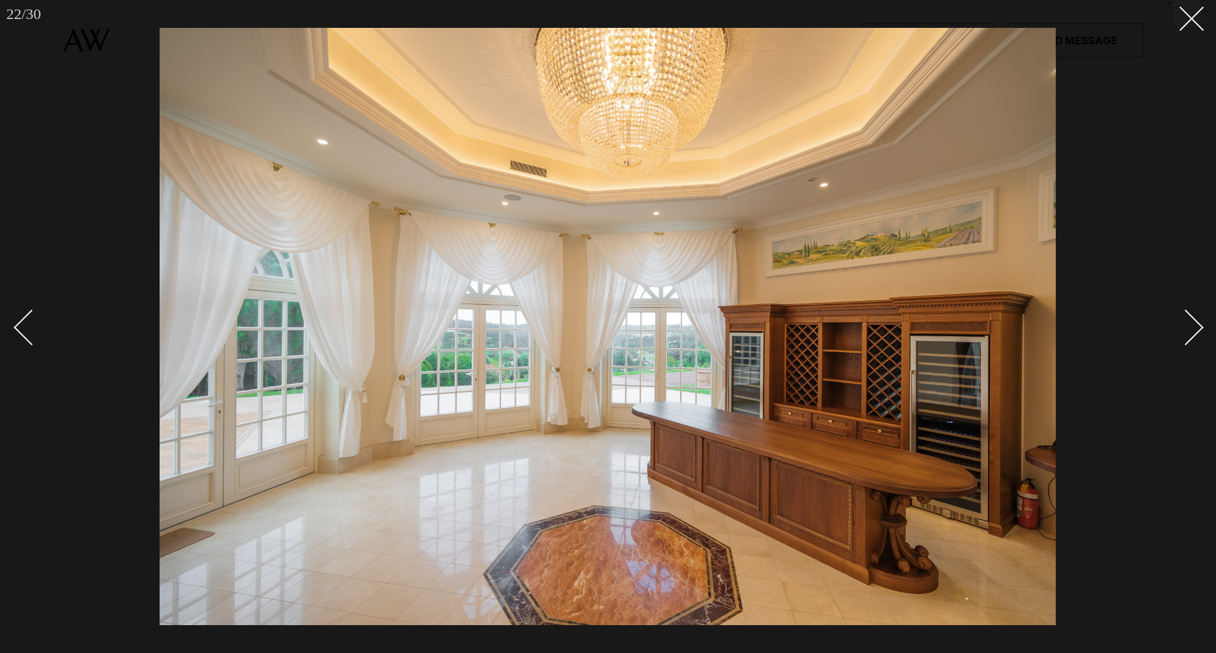
click at [1180, 324] on div "Next slide" at bounding box center [1186, 327] width 36 height 36
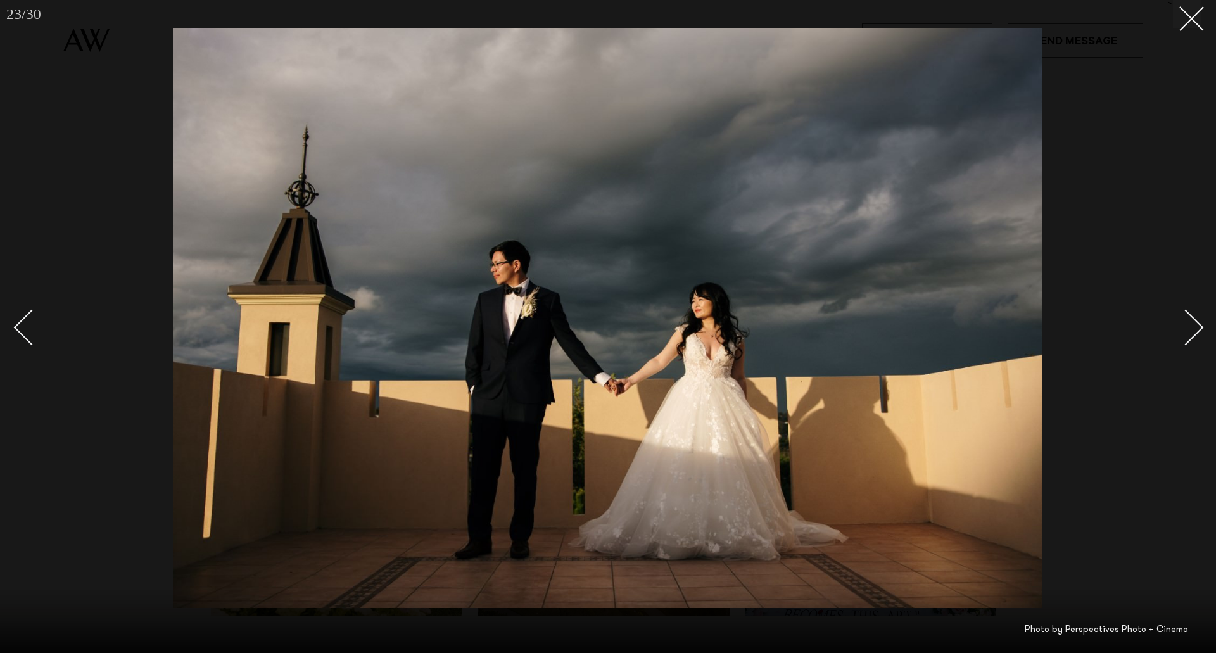
click at [1180, 324] on div "Next slide" at bounding box center [1186, 327] width 36 height 36
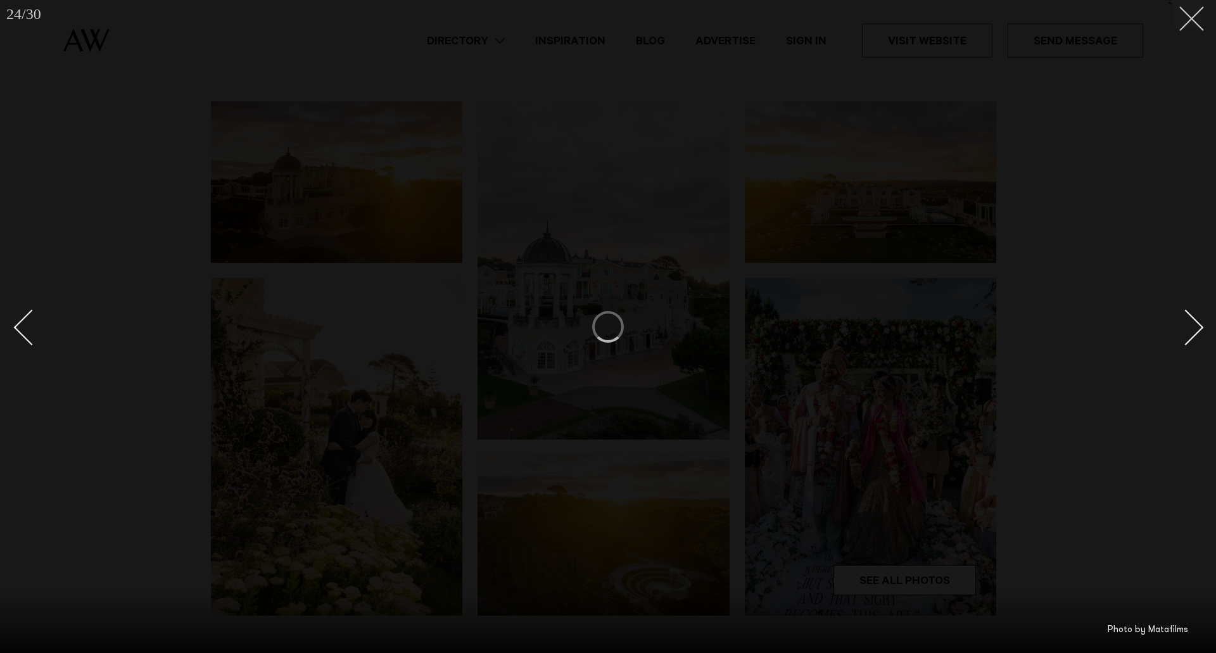
click at [1192, 14] on icon at bounding box center [1186, 13] width 15 height 15
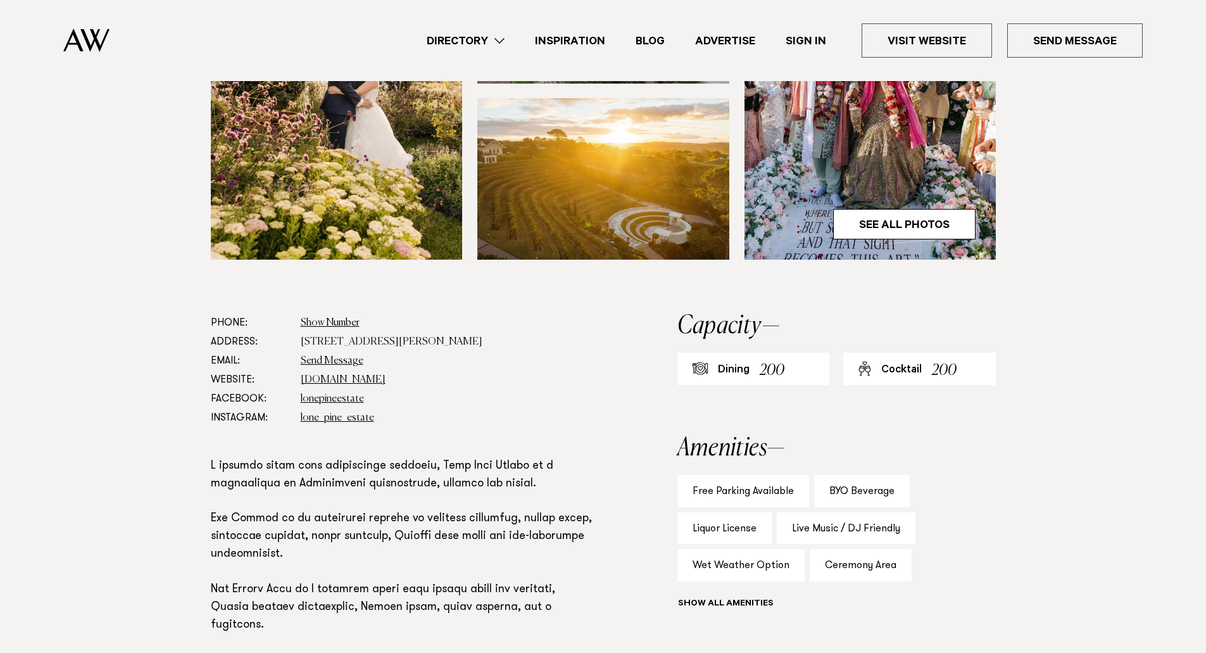
scroll to position [127, 0]
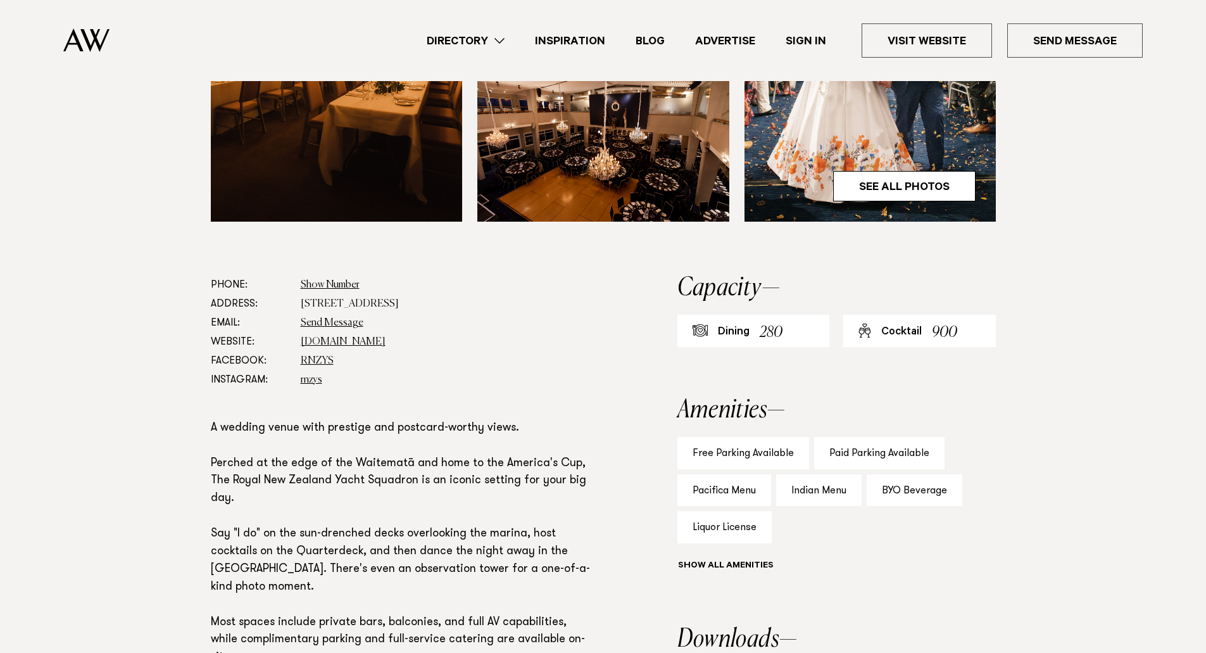
scroll to position [253, 0]
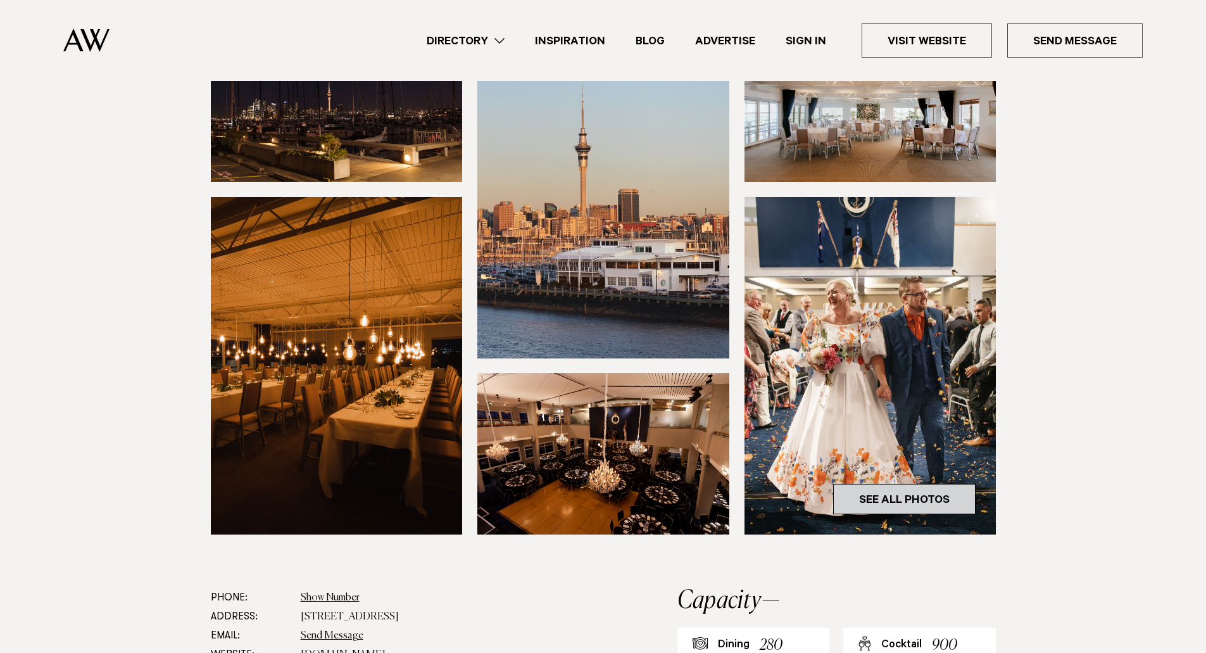
click at [917, 508] on link "See All Photos" at bounding box center [904, 499] width 142 height 30
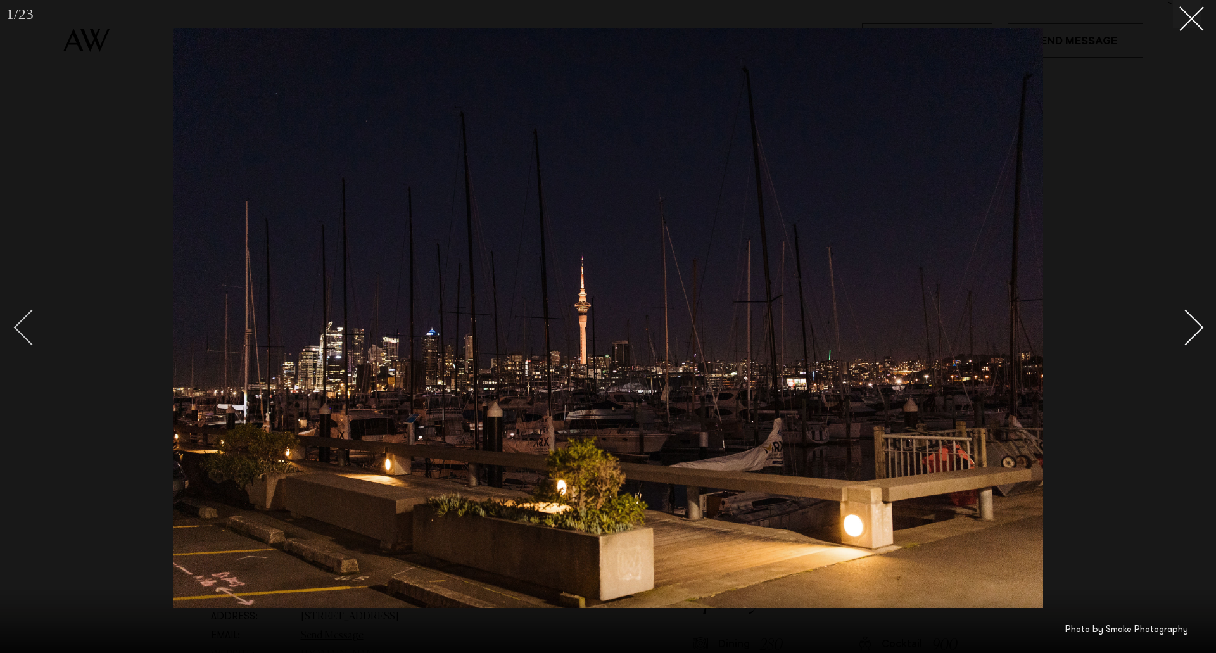
click at [41, 327] on div "Previous slide" at bounding box center [32, 327] width 36 height 36
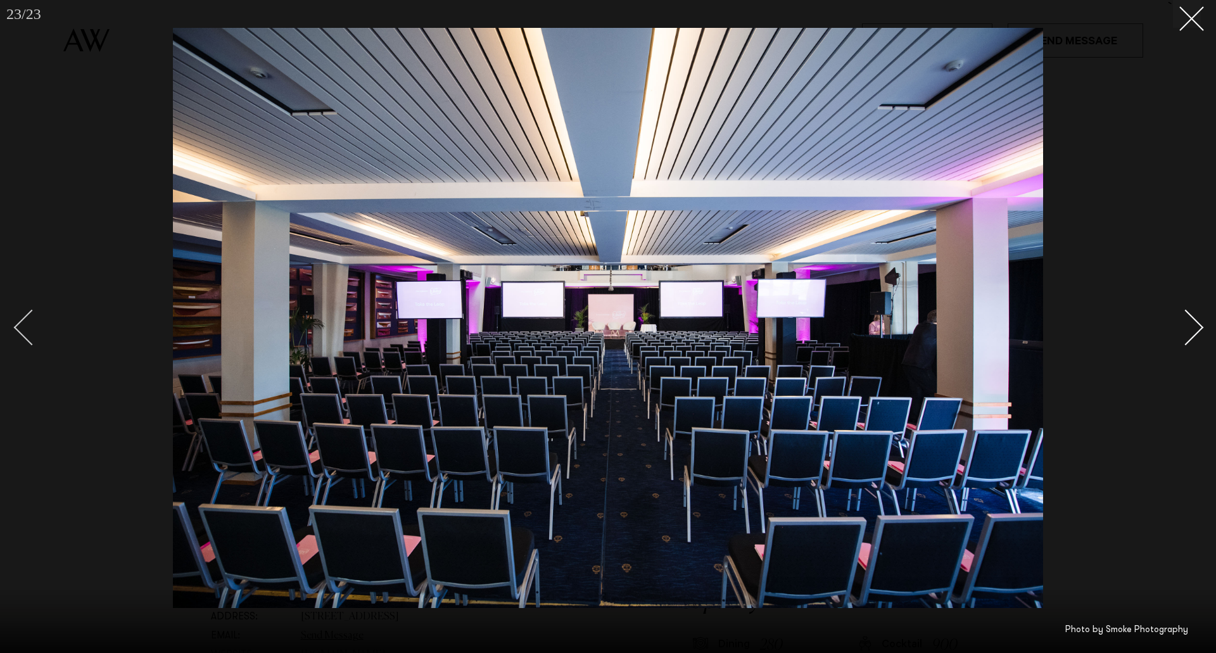
click at [28, 326] on div "Previous slide" at bounding box center [32, 327] width 36 height 36
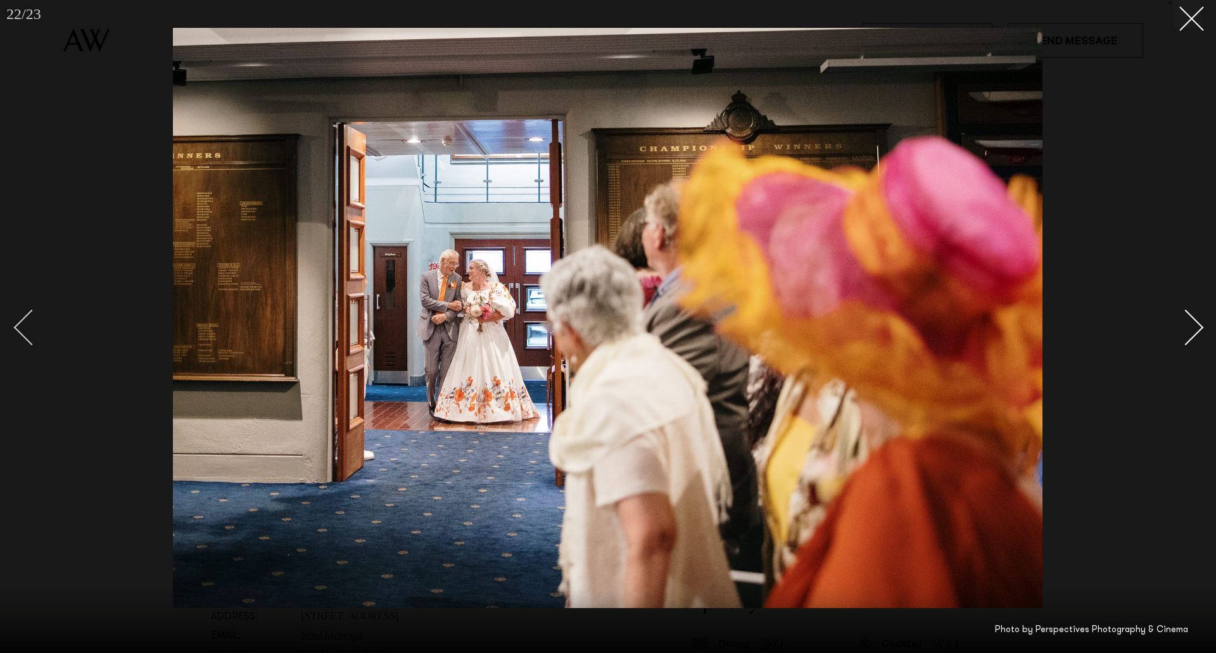
click at [28, 326] on div "Previous slide" at bounding box center [32, 327] width 36 height 36
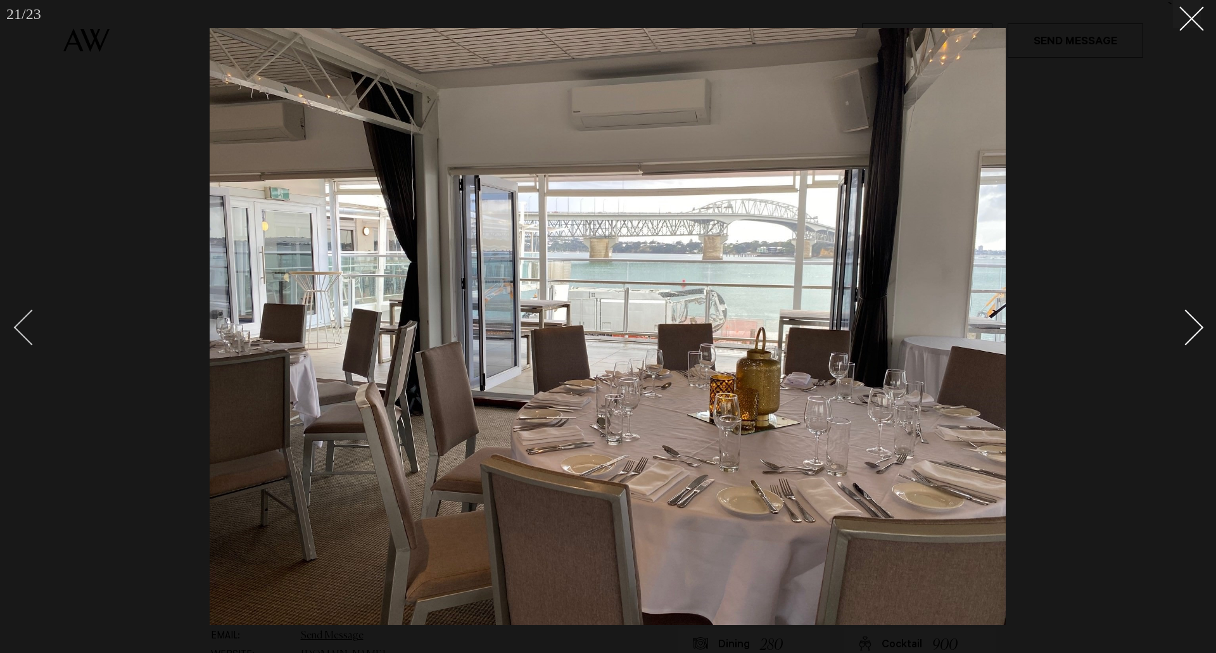
click at [28, 326] on div "Previous slide" at bounding box center [32, 327] width 36 height 36
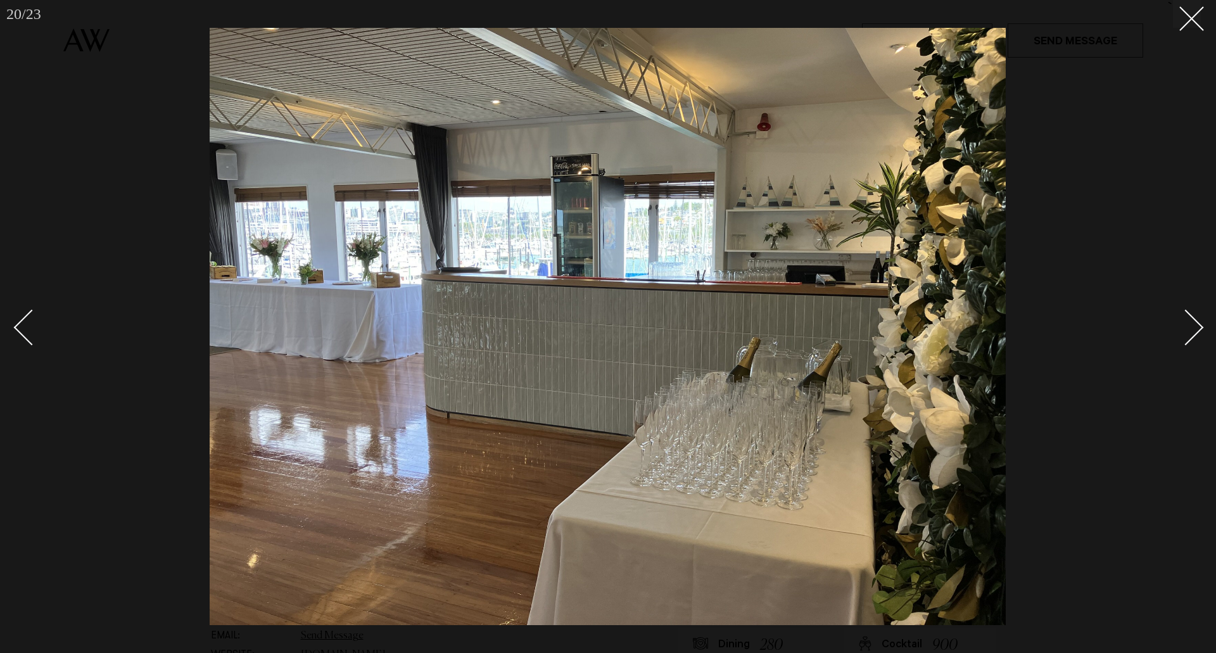
drag, startPoint x: 1189, startPoint y: 336, endPoint x: 982, endPoint y: 272, distance: 216.1
click at [1189, 336] on div "Next slide" at bounding box center [1186, 327] width 36 height 36
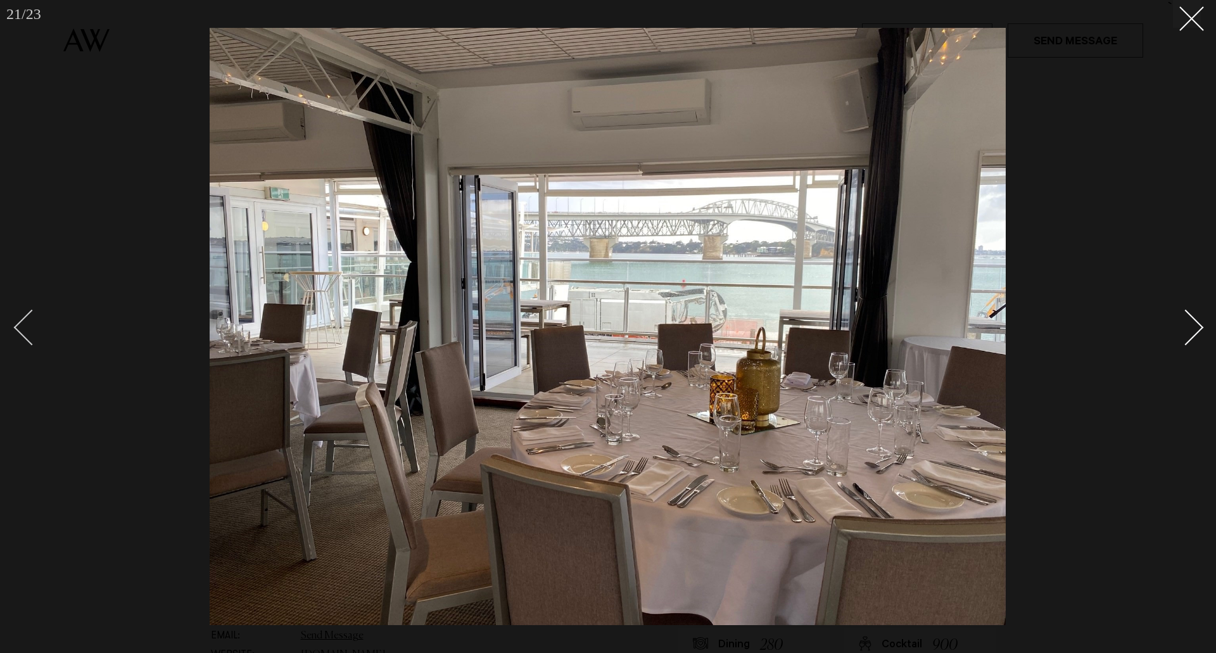
click at [25, 324] on div "Previous slide" at bounding box center [32, 327] width 36 height 36
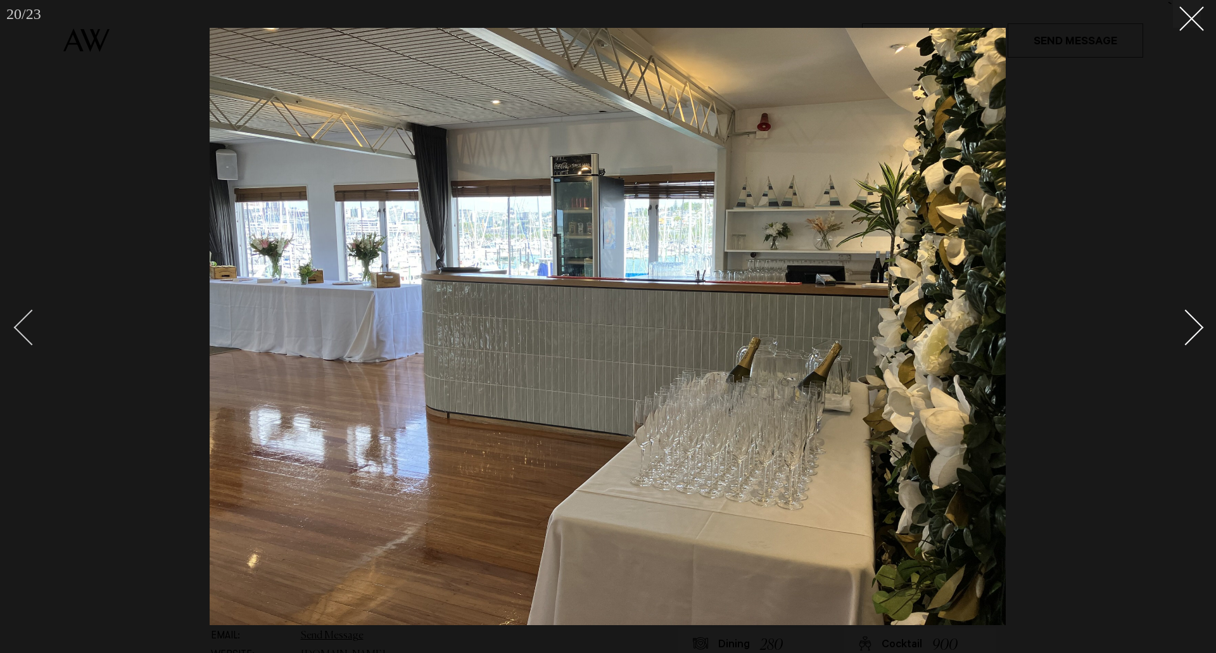
click at [25, 324] on div "Previous slide" at bounding box center [32, 327] width 36 height 36
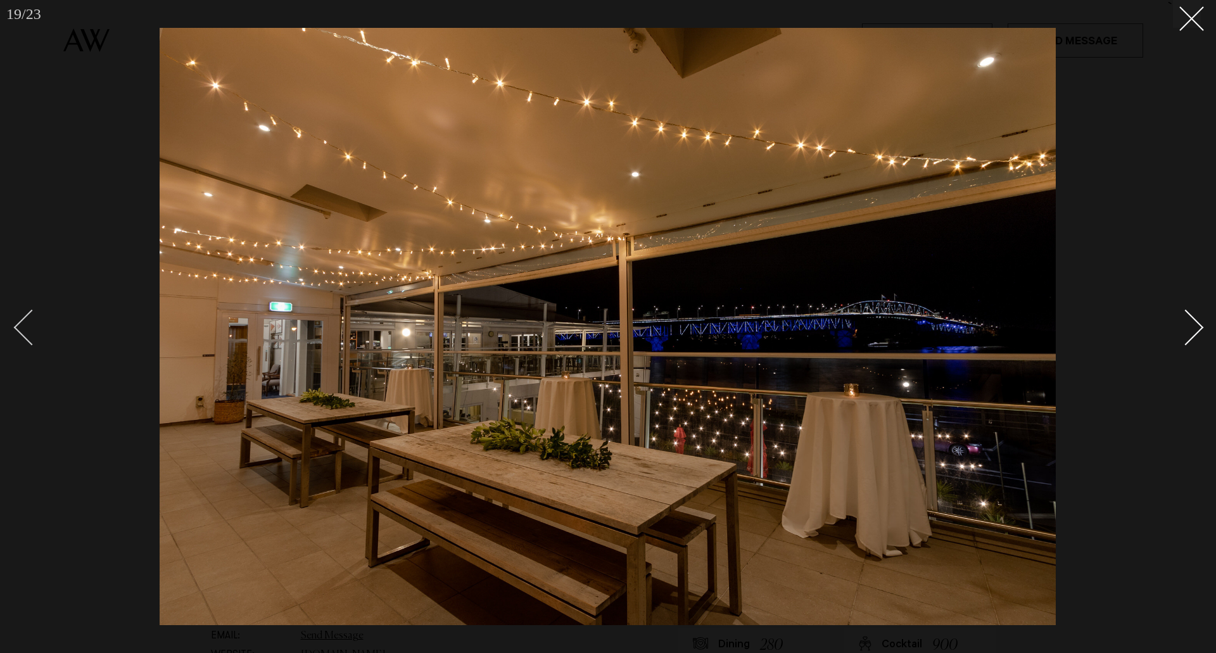
click at [22, 324] on div "Previous slide" at bounding box center [32, 327] width 36 height 36
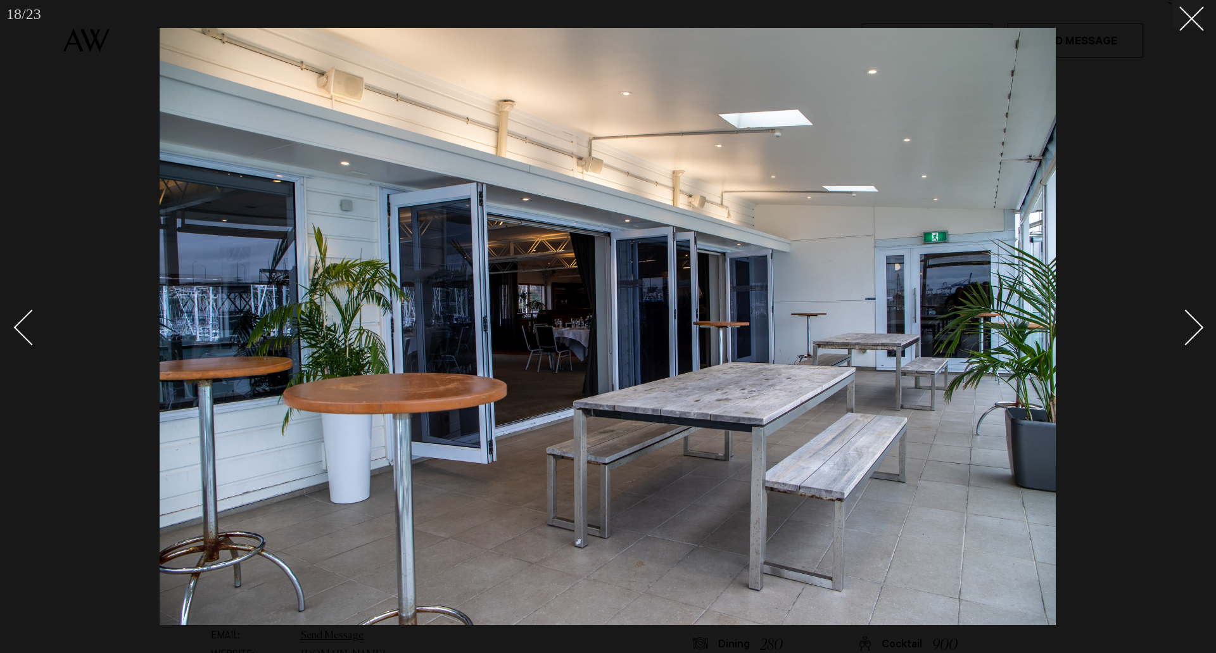
click at [17, 331] on div "Previous slide" at bounding box center [32, 327] width 36 height 36
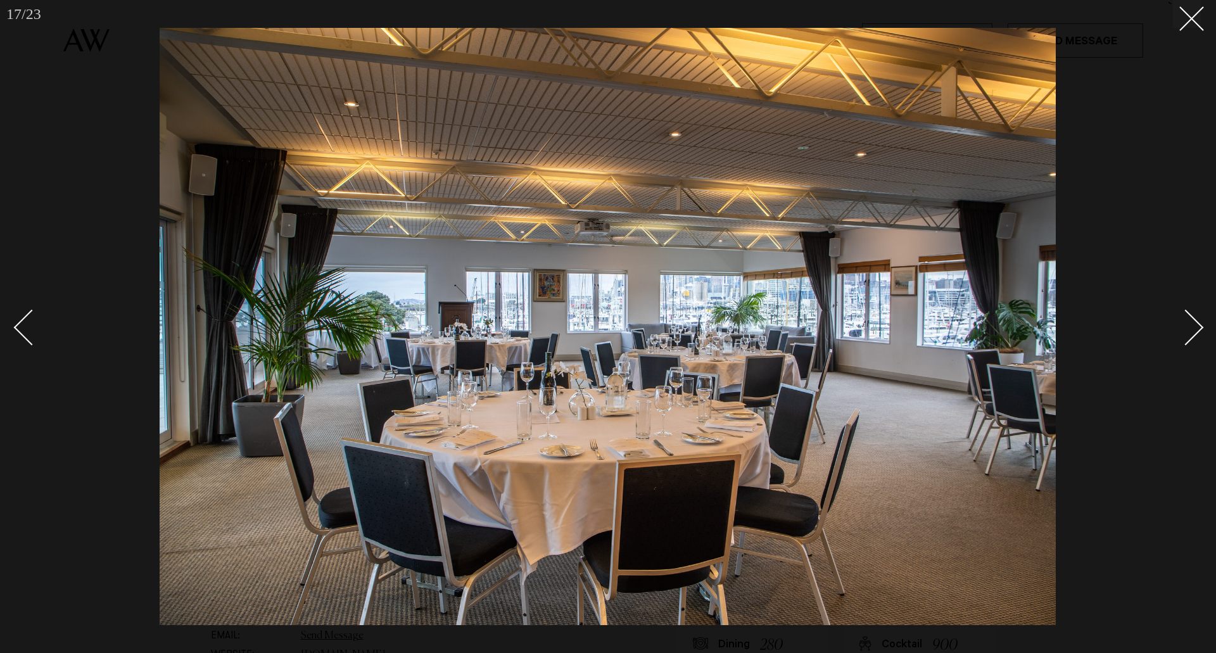
click at [6, 335] on div at bounding box center [608, 326] width 1216 height 653
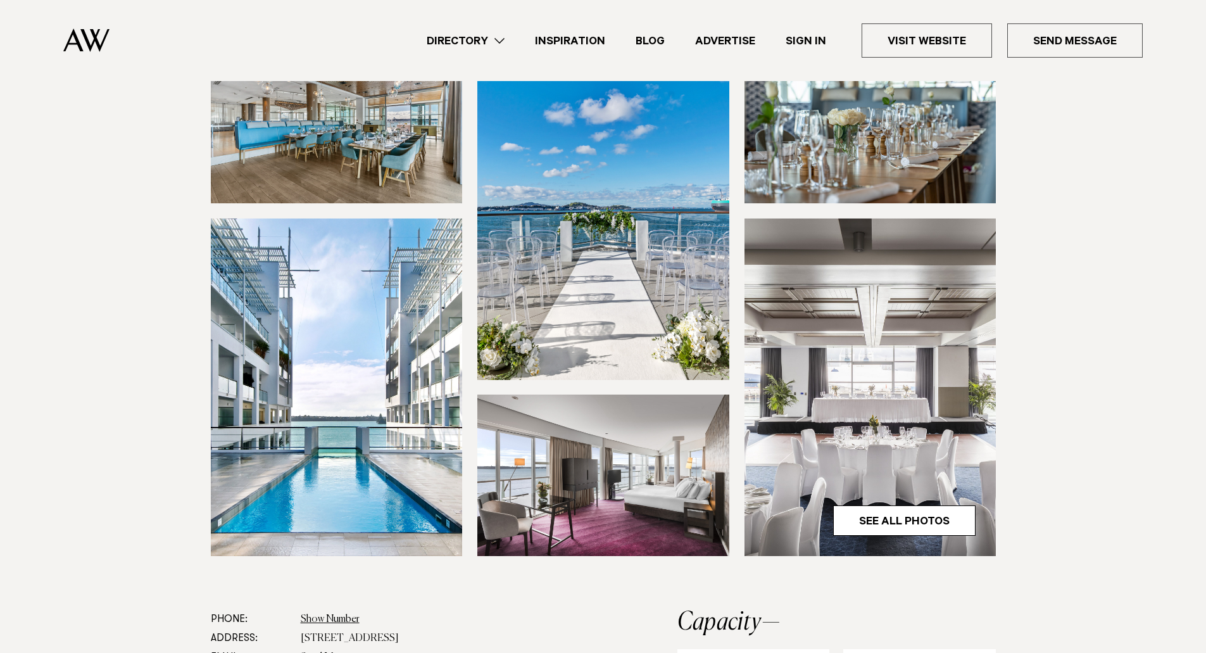
scroll to position [380, 0]
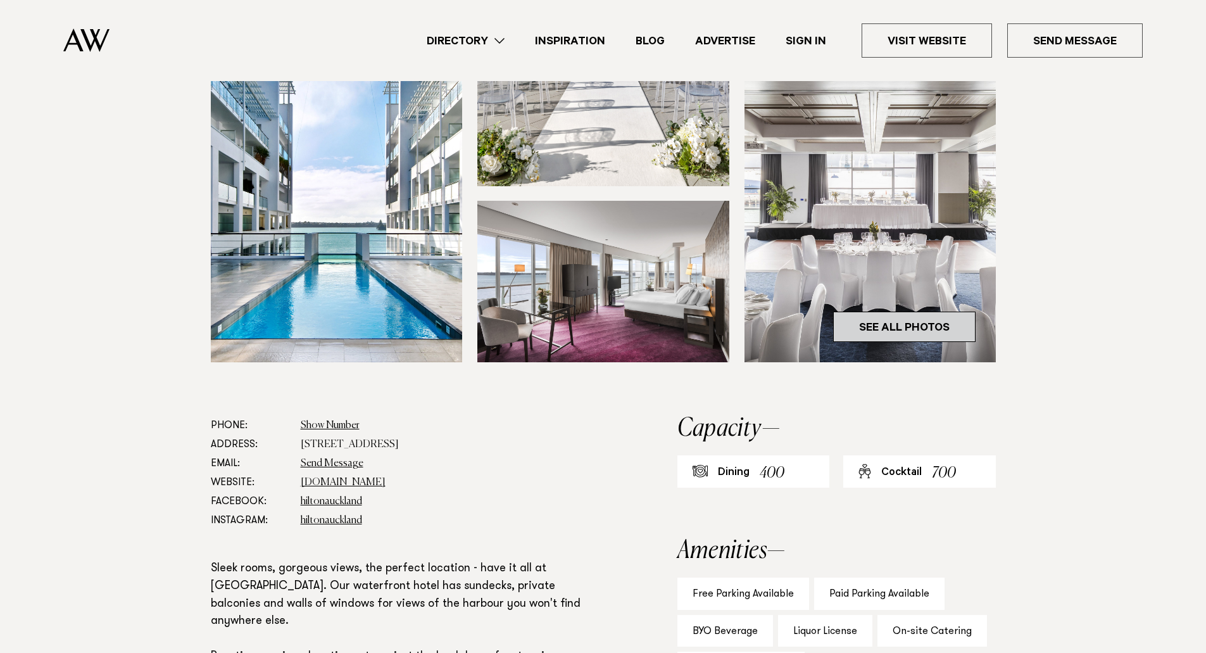
click at [907, 318] on link "See All Photos" at bounding box center [904, 327] width 142 height 30
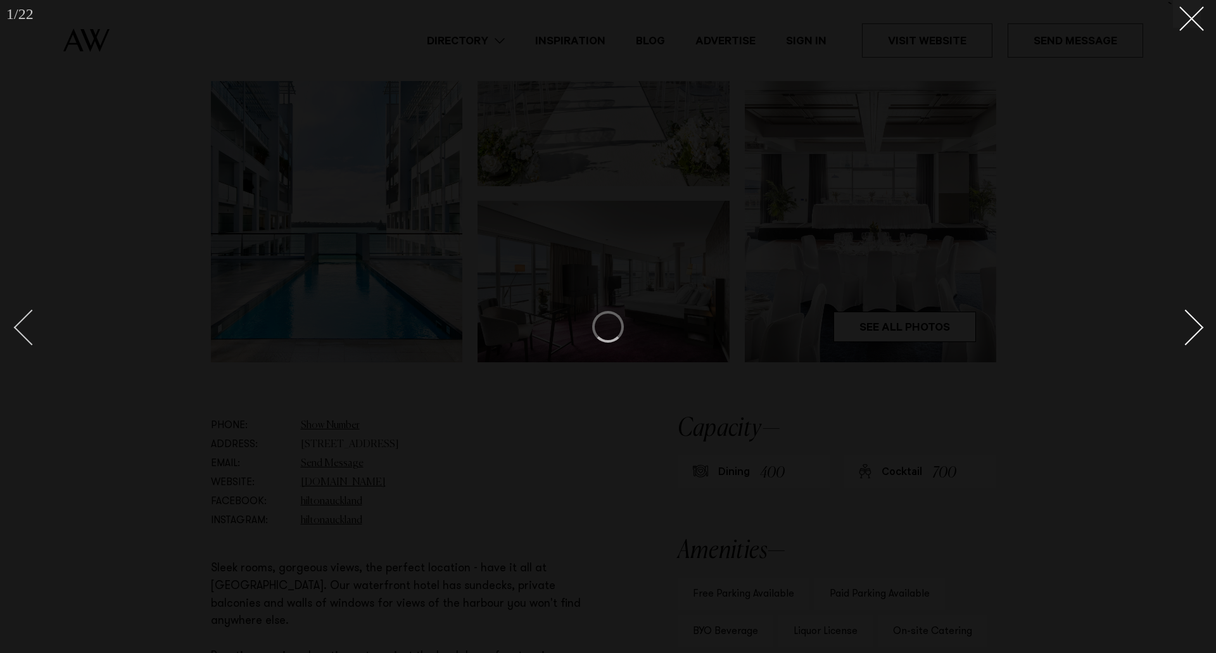
click at [37, 338] on div "Previous slide" at bounding box center [32, 327] width 36 height 36
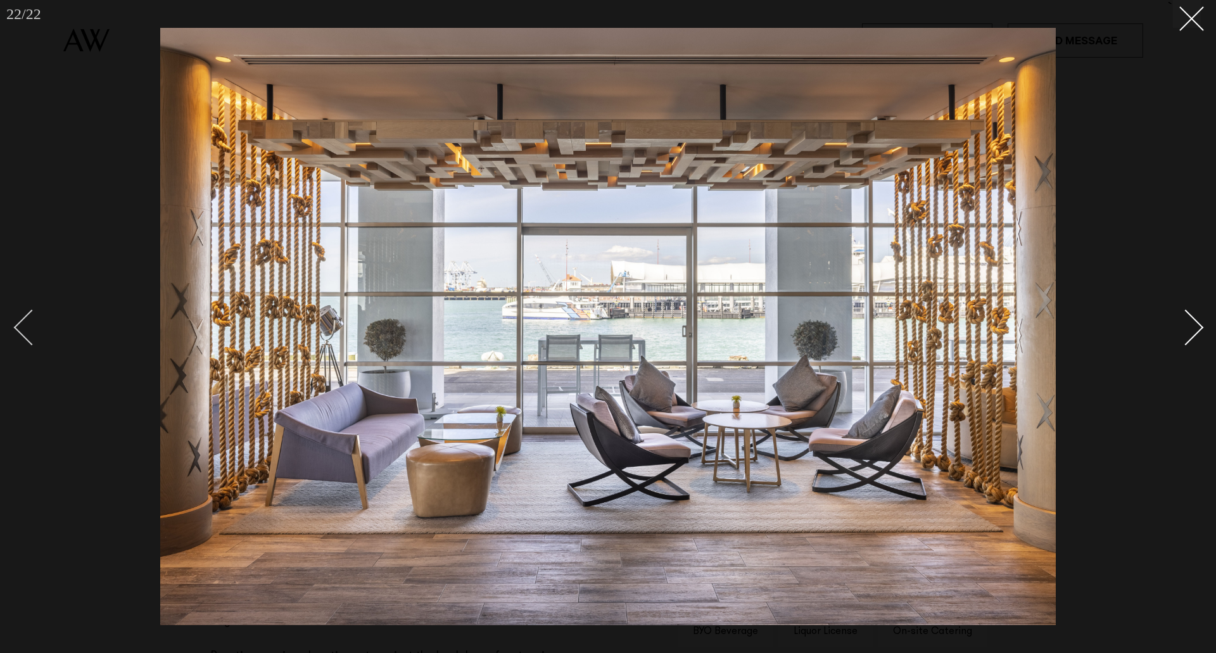
click at [33, 337] on div "Previous slide" at bounding box center [32, 327] width 36 height 36
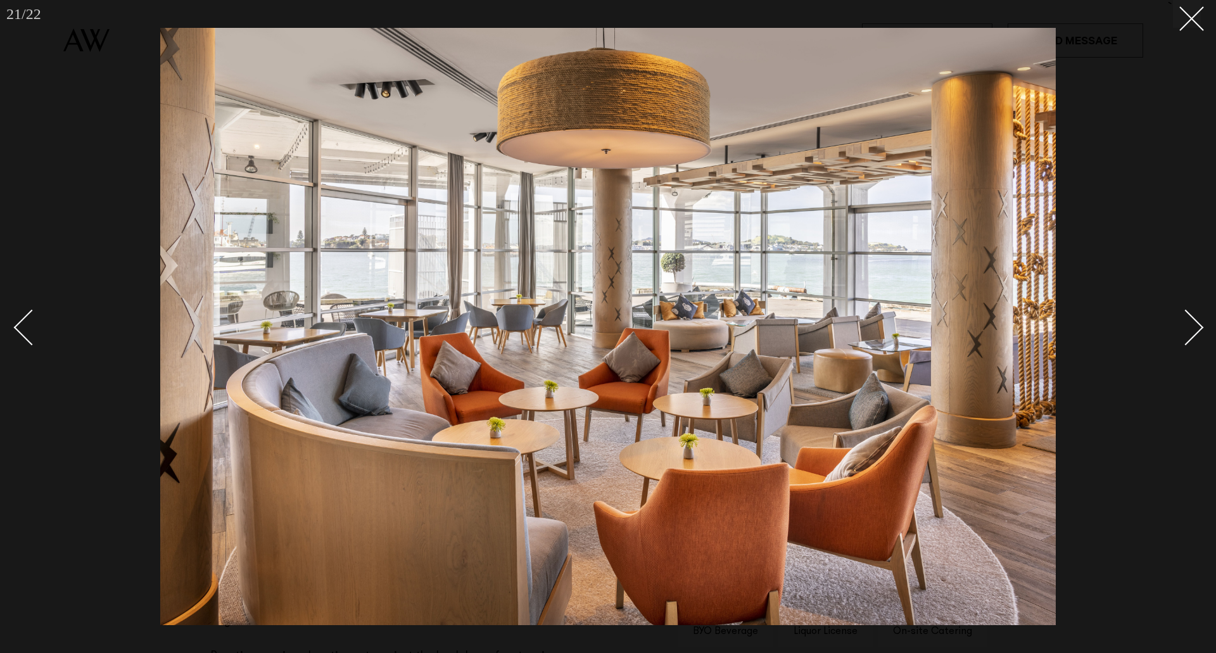
click at [11, 333] on div at bounding box center [608, 326] width 1216 height 653
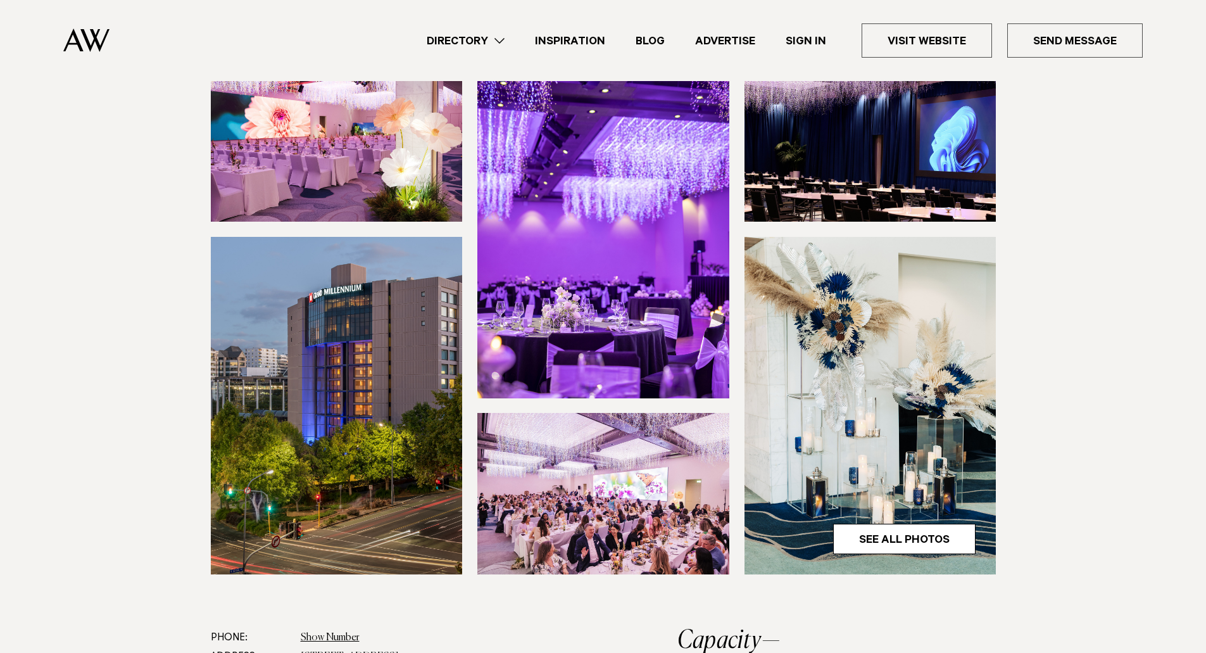
scroll to position [190, 0]
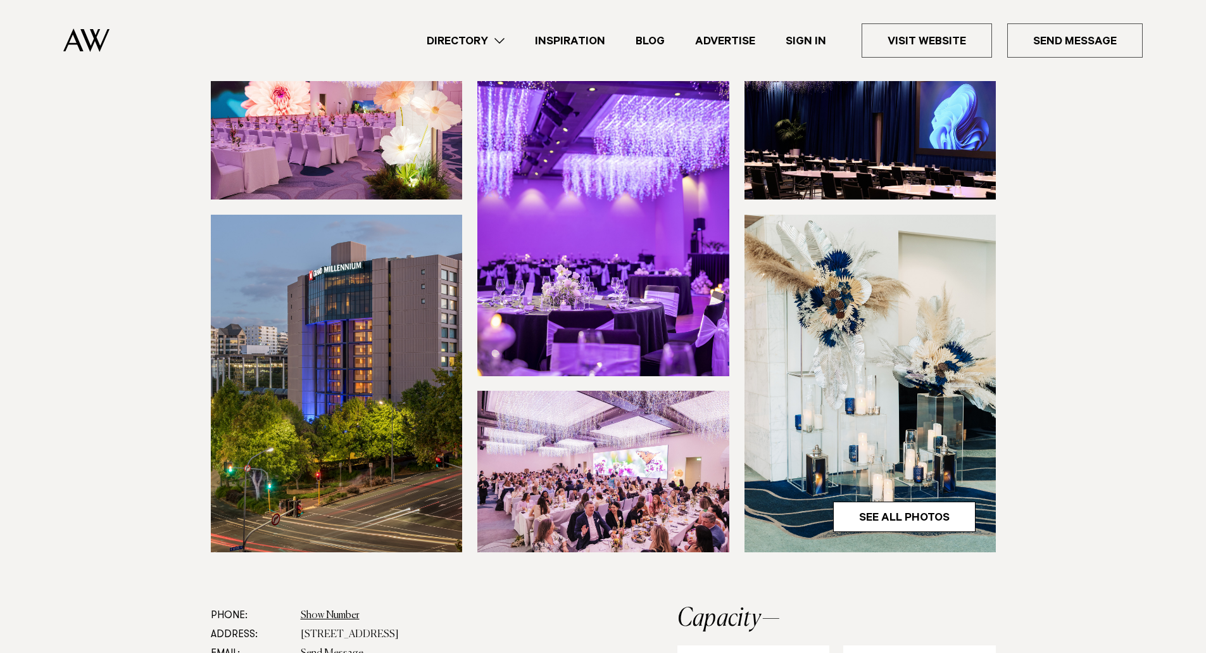
click at [557, 255] on img at bounding box center [603, 207] width 252 height 338
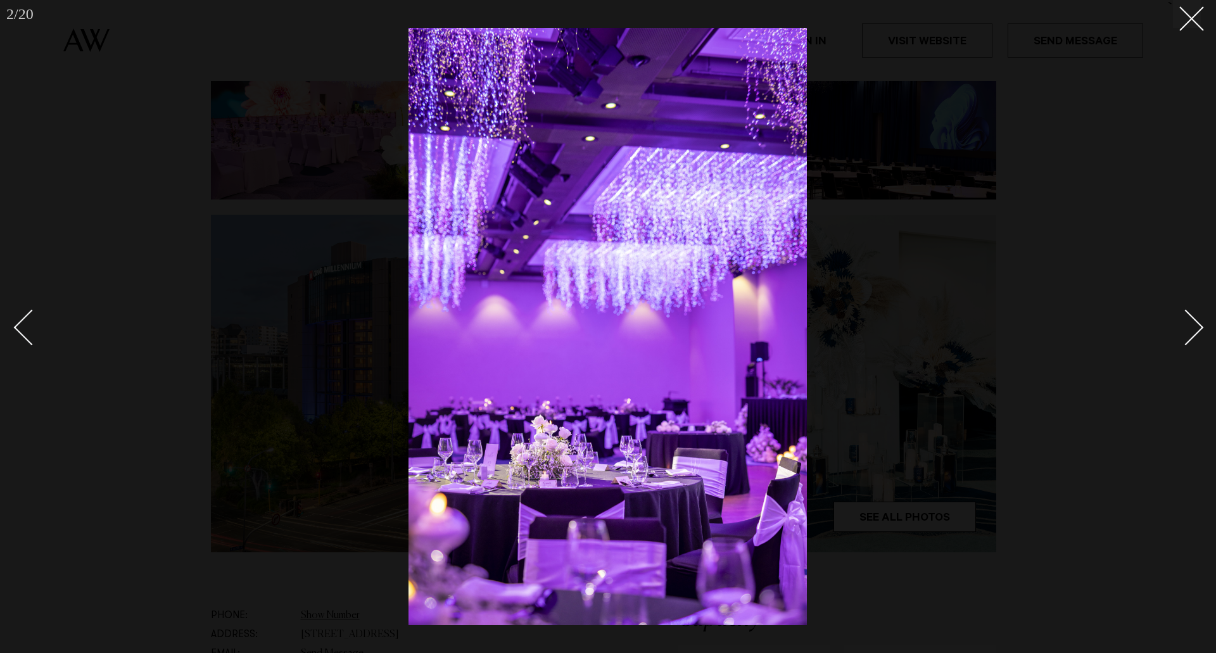
click at [1187, 343] on div "Next slide" at bounding box center [1186, 327] width 36 height 36
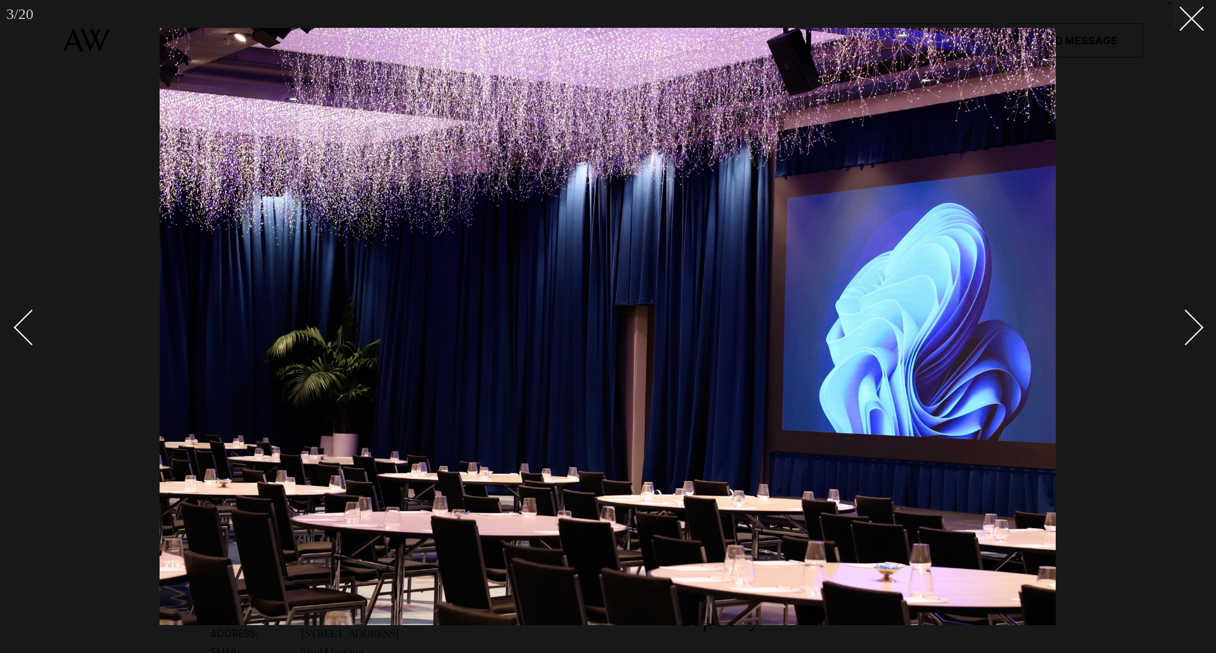
click at [1186, 338] on div "Next slide" at bounding box center [1186, 327] width 36 height 36
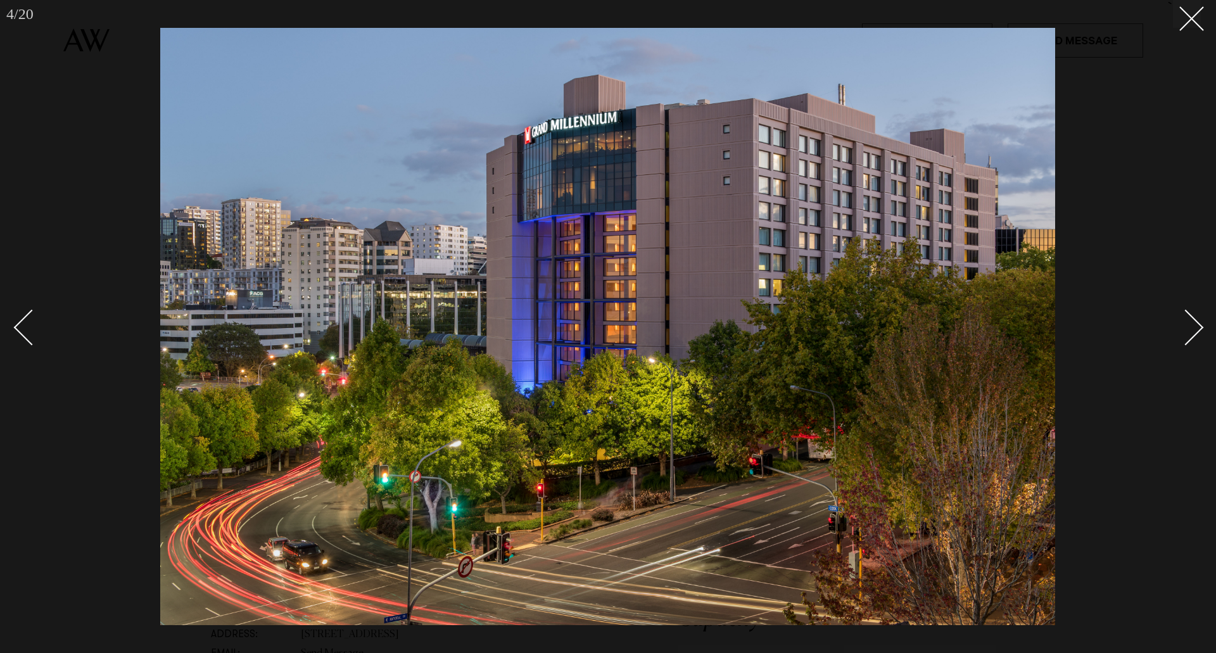
click at [1183, 337] on div "Next slide" at bounding box center [1186, 327] width 36 height 36
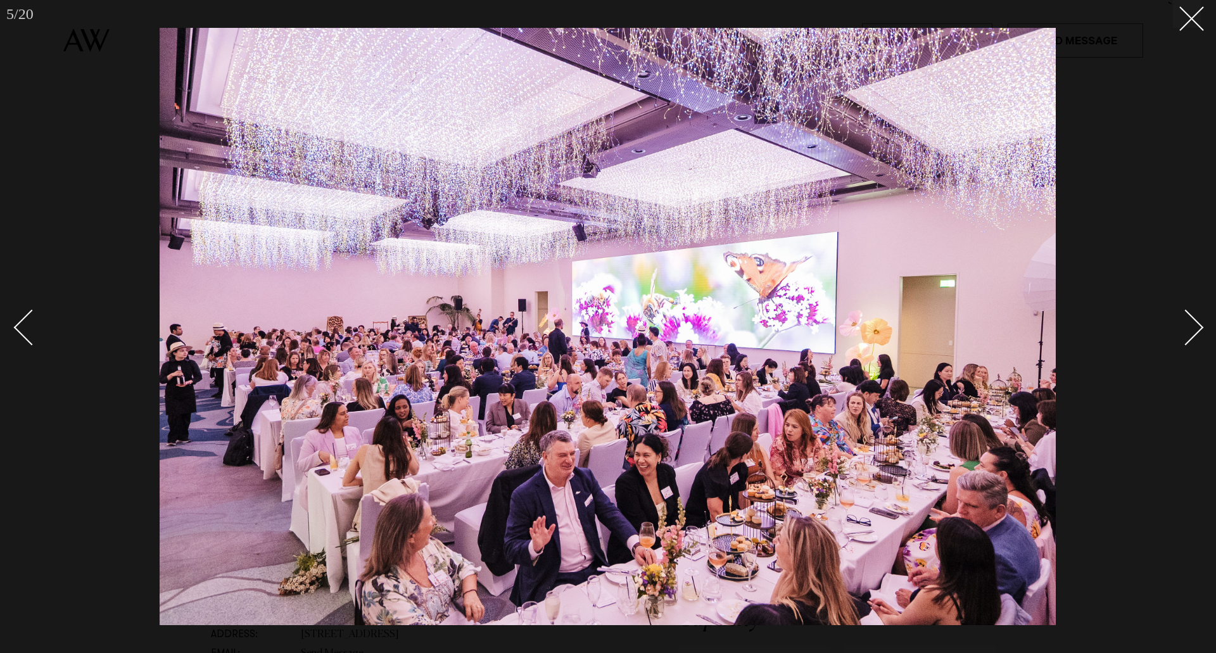
click at [1181, 338] on div "Next slide" at bounding box center [1186, 327] width 36 height 36
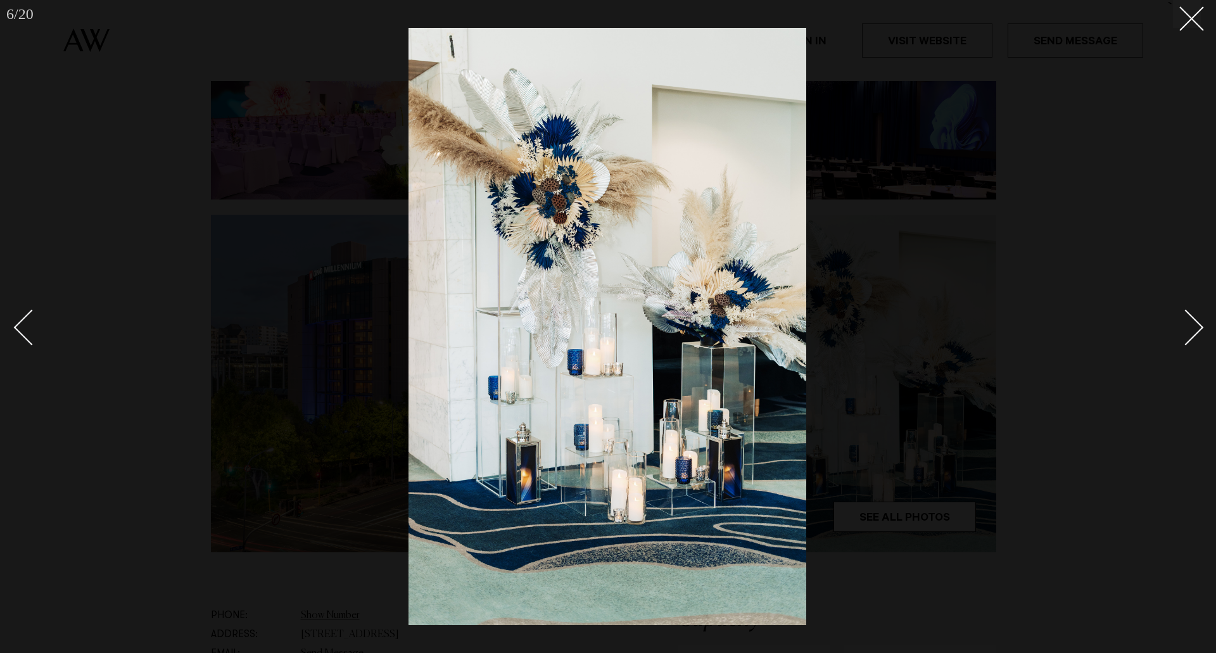
click at [1181, 338] on div "Next slide" at bounding box center [1186, 327] width 36 height 36
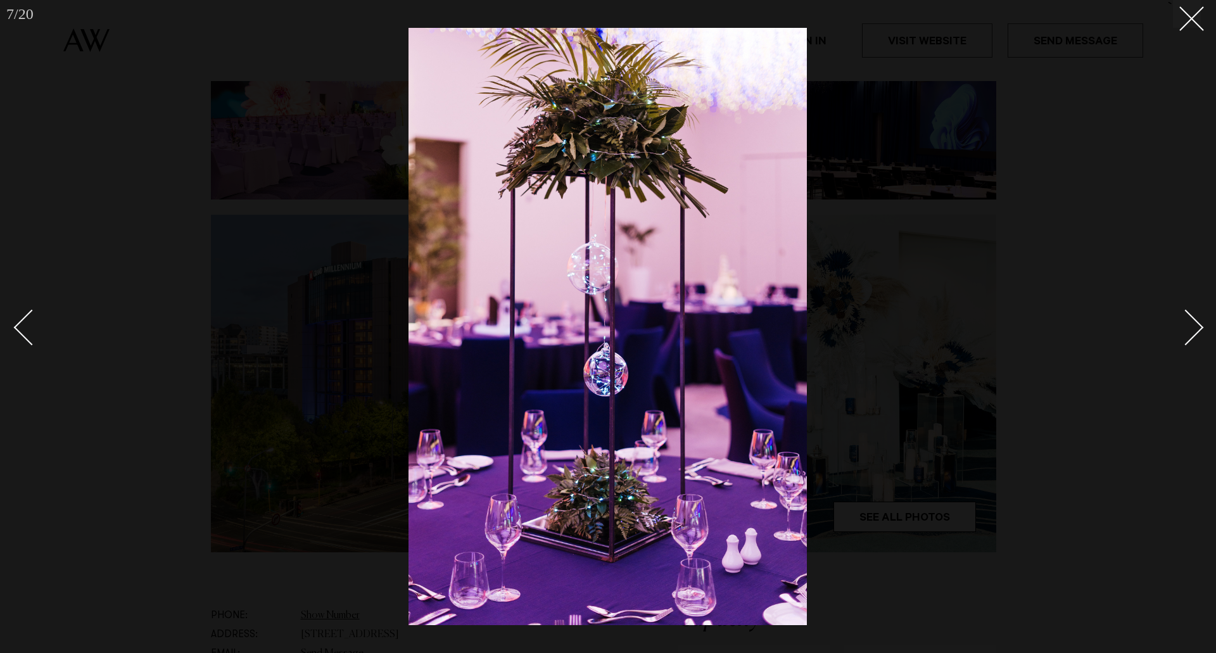
click at [1180, 336] on div "Next slide" at bounding box center [1186, 327] width 36 height 36
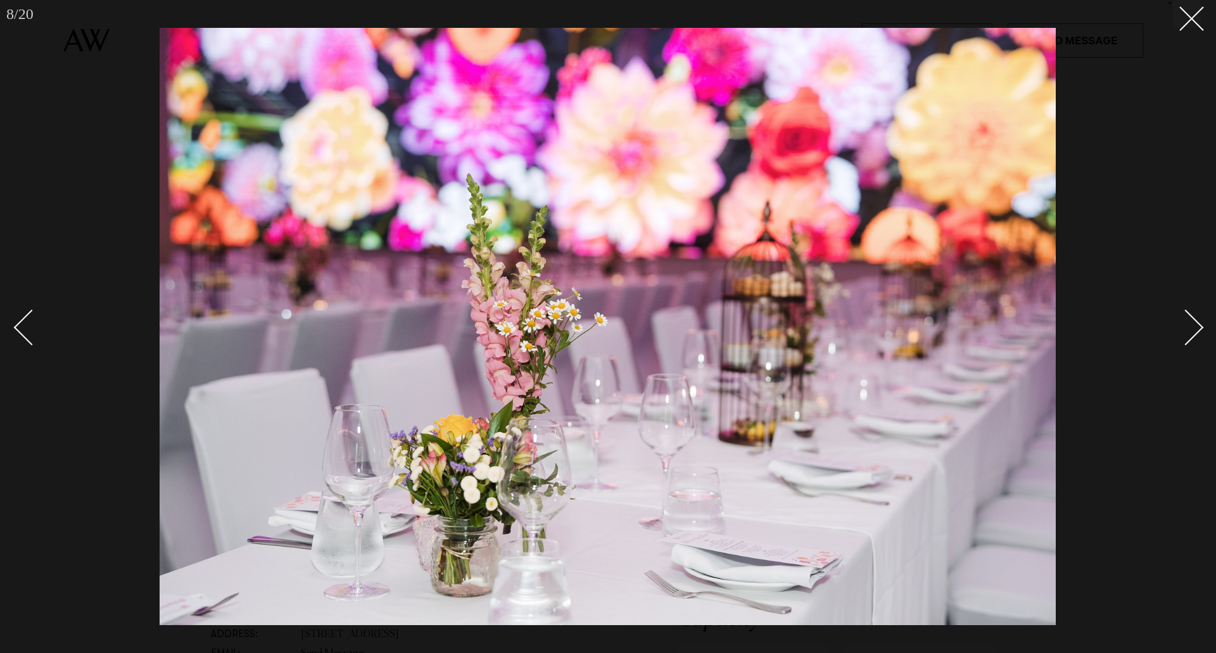
click at [1180, 335] on div "Next slide" at bounding box center [1186, 327] width 36 height 36
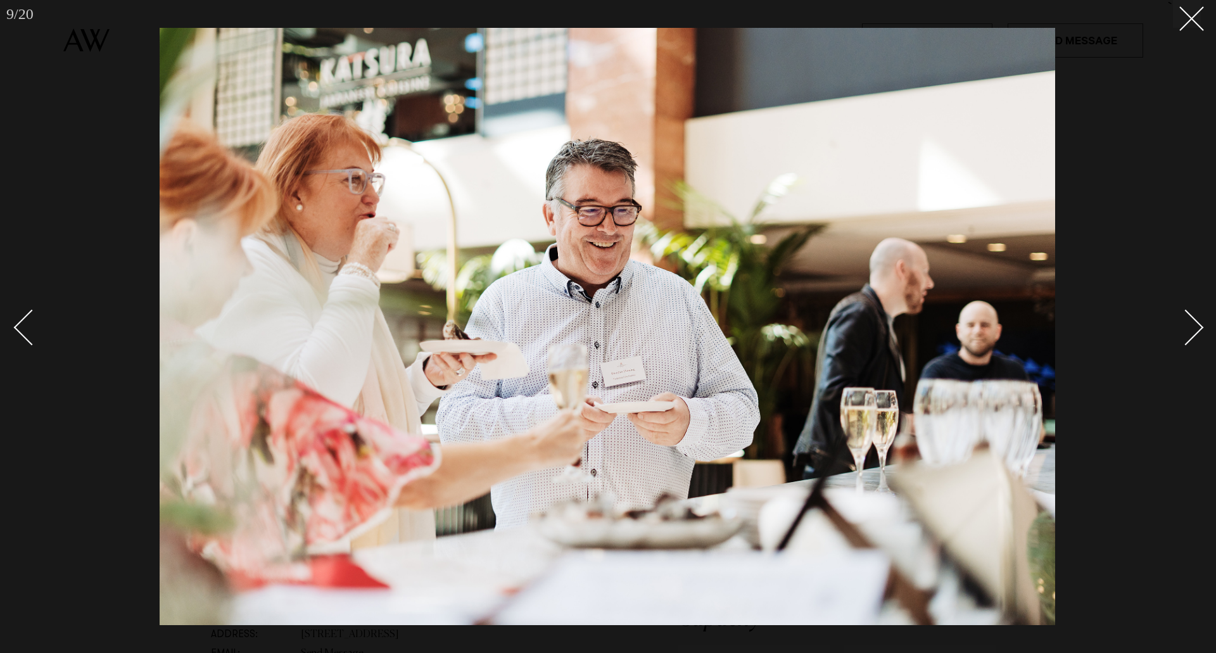
click at [1182, 332] on div "Next slide" at bounding box center [1186, 327] width 36 height 36
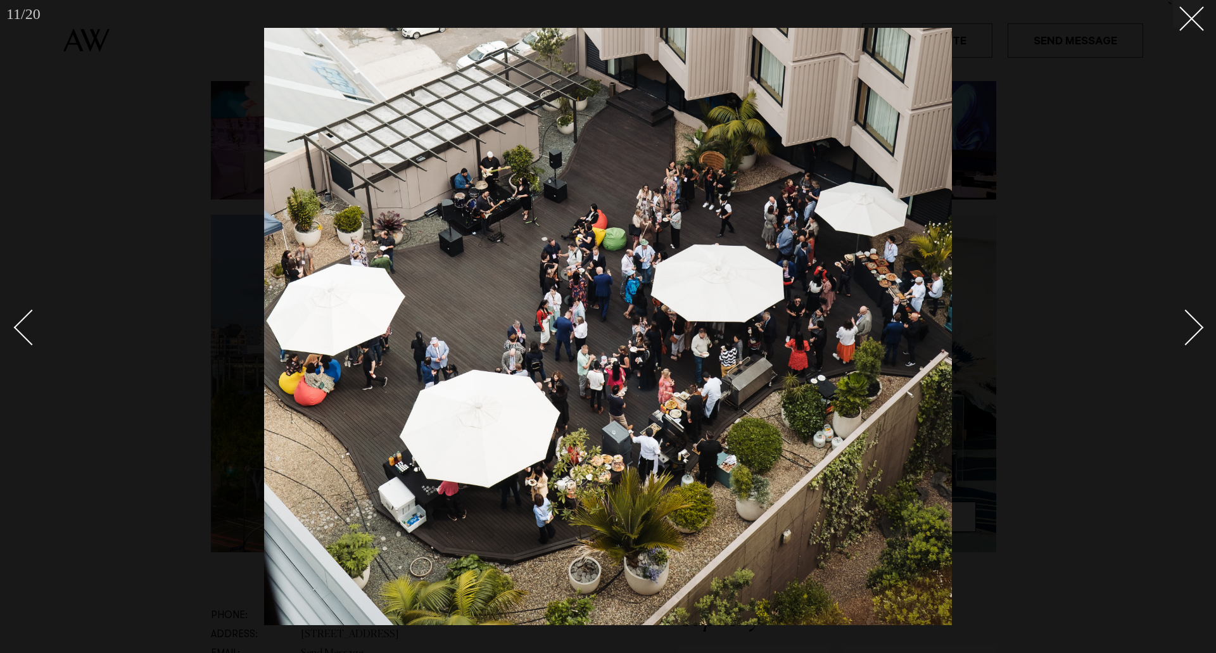
click at [1166, 308] on link at bounding box center [1178, 326] width 44 height 63
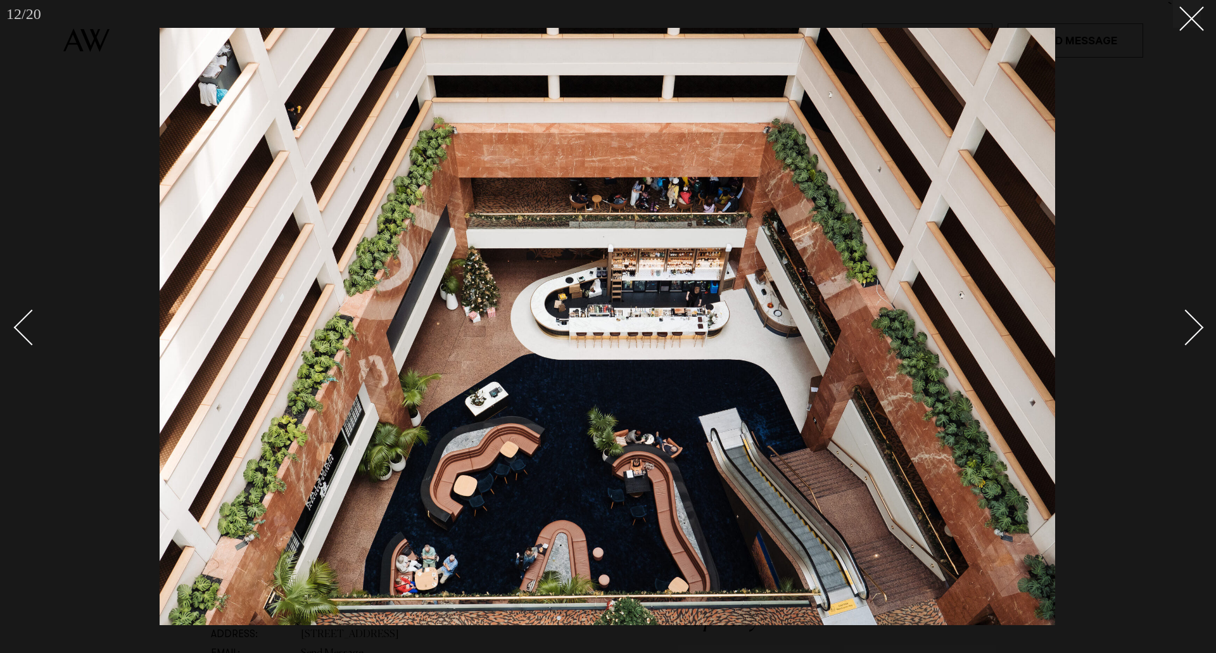
click at [1176, 291] on div at bounding box center [608, 326] width 1216 height 653
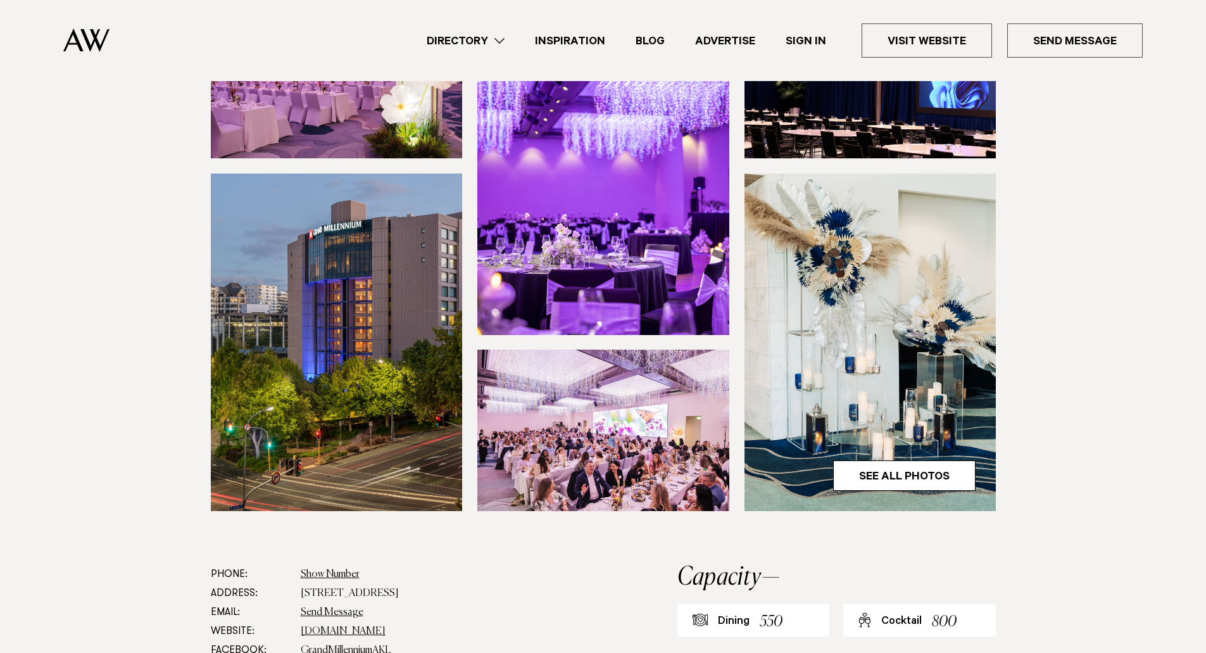
scroll to position [253, 0]
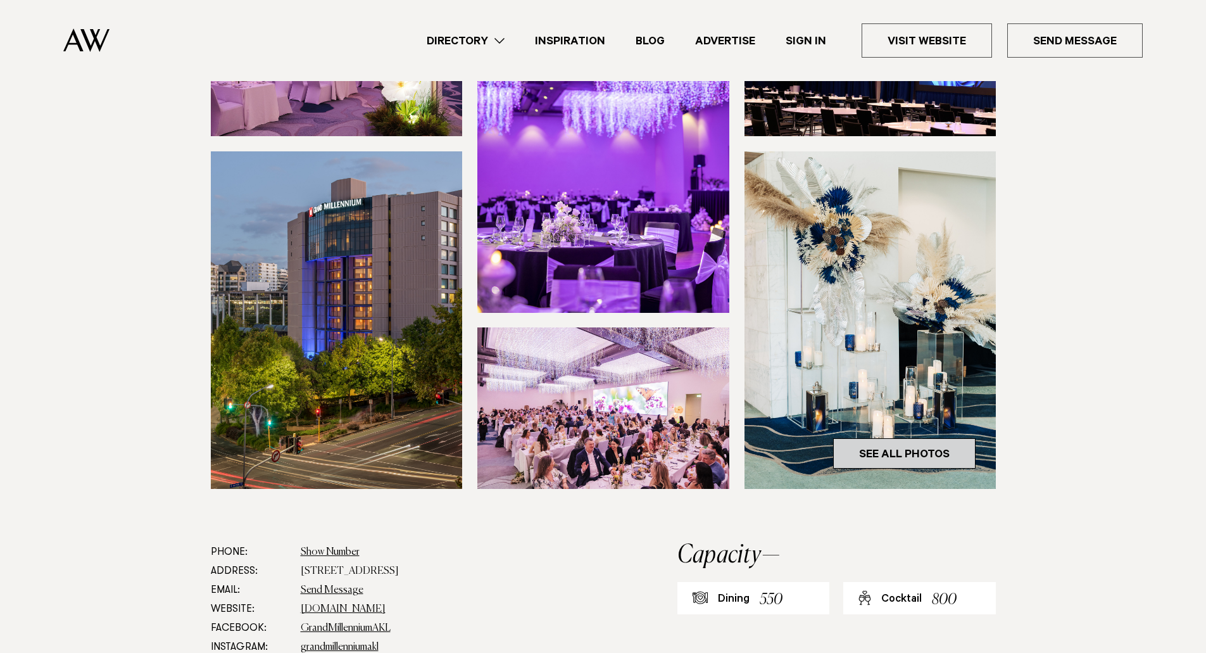
click at [902, 469] on link "See All Photos" at bounding box center [904, 453] width 142 height 30
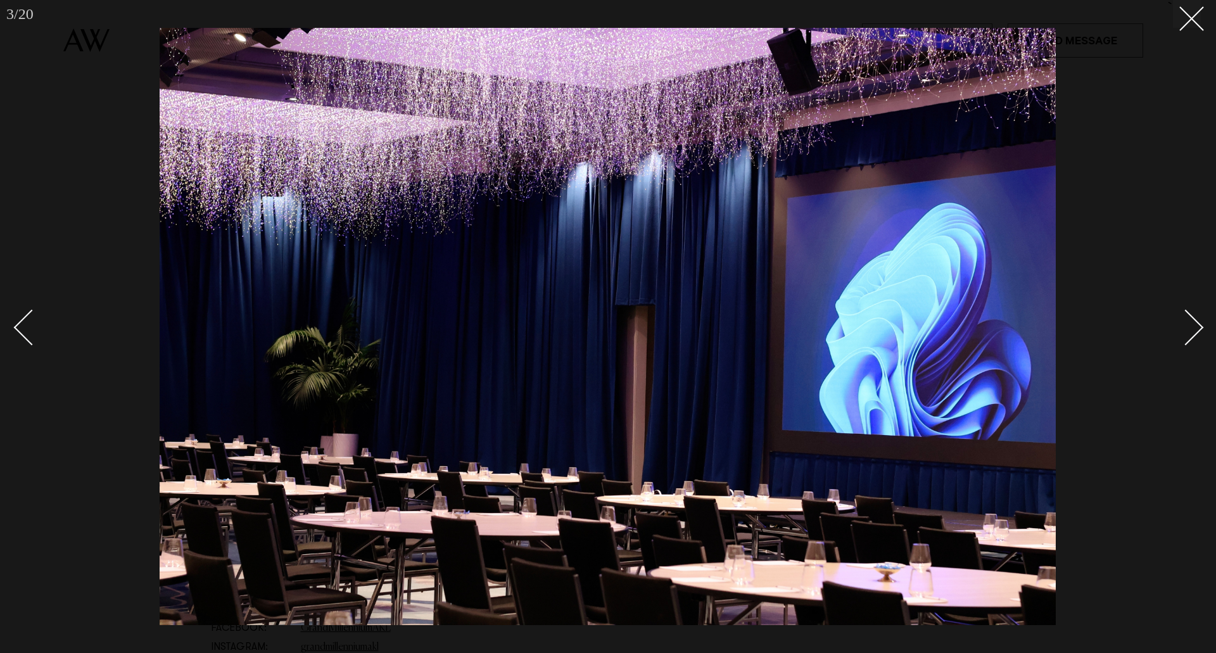
click at [1183, 329] on div "Next slide" at bounding box center [1186, 327] width 36 height 36
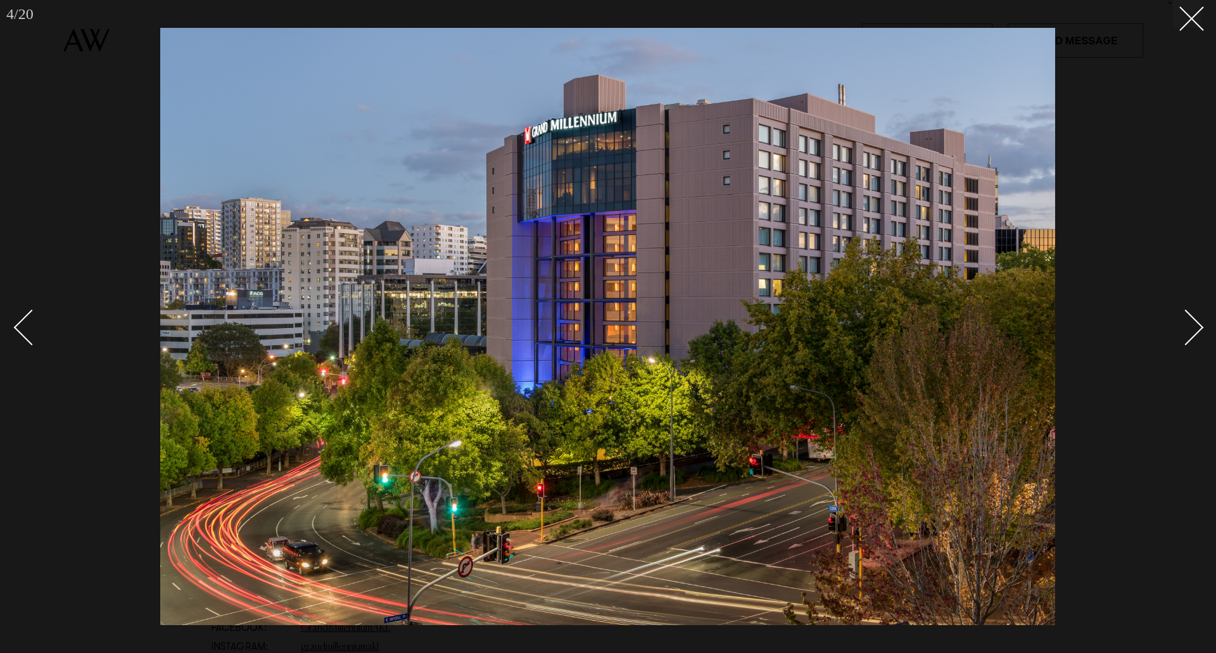
click at [1183, 329] on div "Next slide" at bounding box center [1186, 327] width 36 height 36
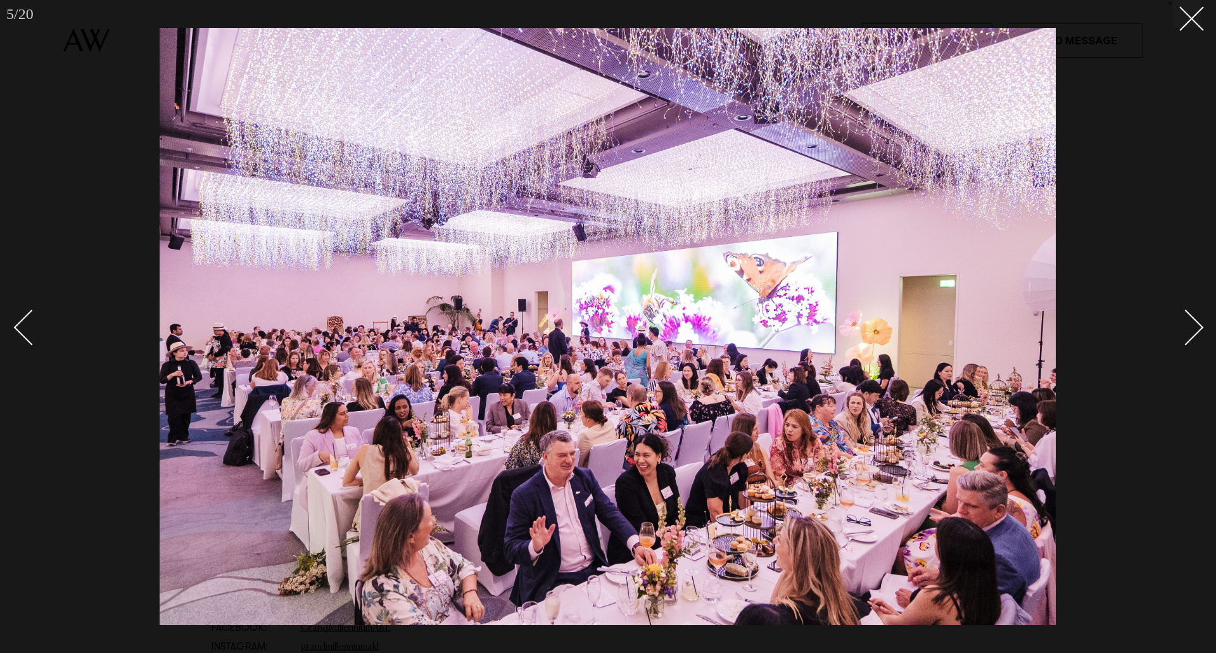
click at [1184, 329] on div "Next slide" at bounding box center [1186, 327] width 36 height 36
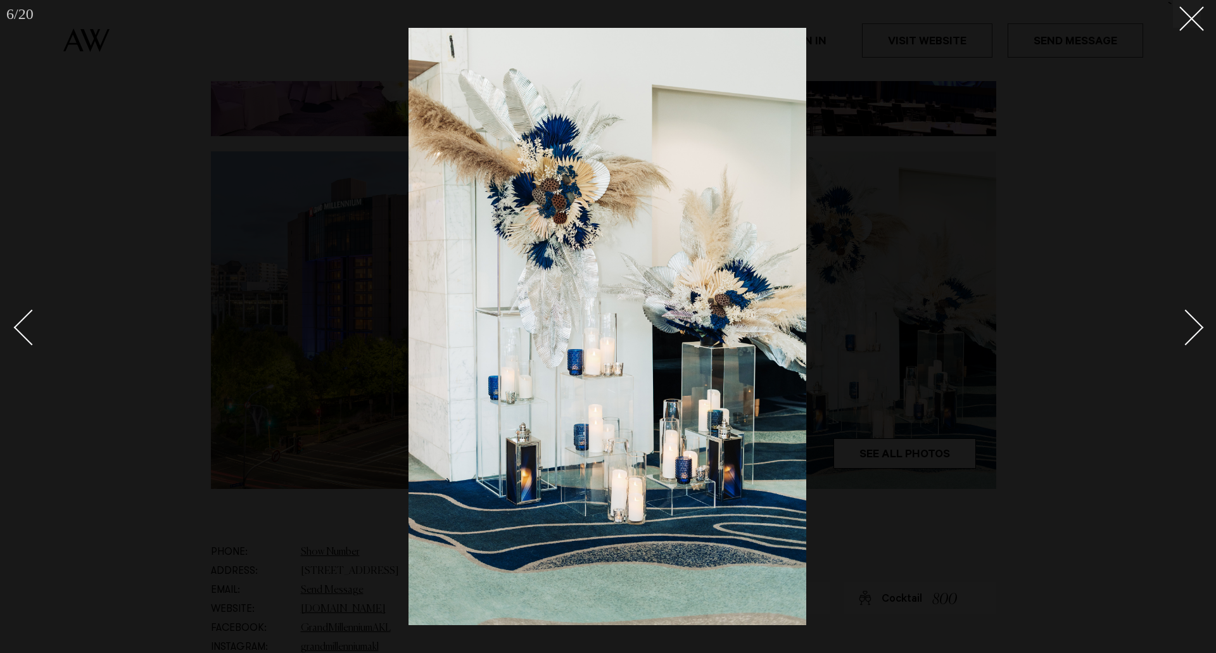
click at [1183, 30] on div at bounding box center [608, 326] width 1216 height 653
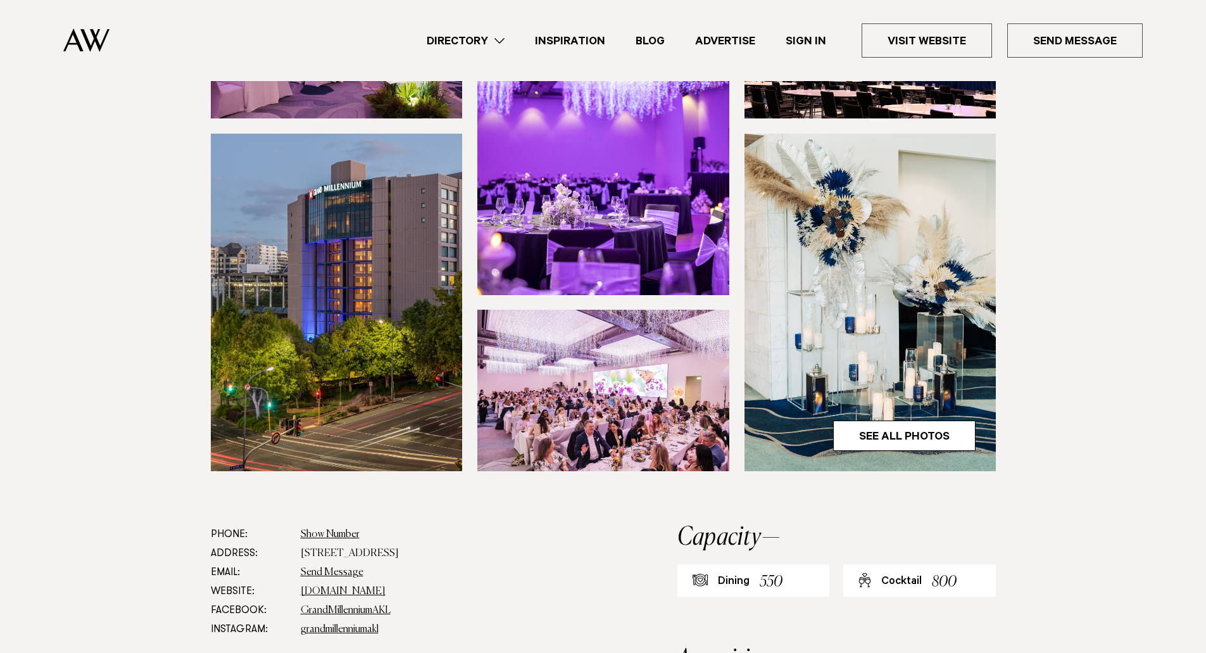
scroll to position [63, 0]
